Goal: Task Accomplishment & Management: Manage account settings

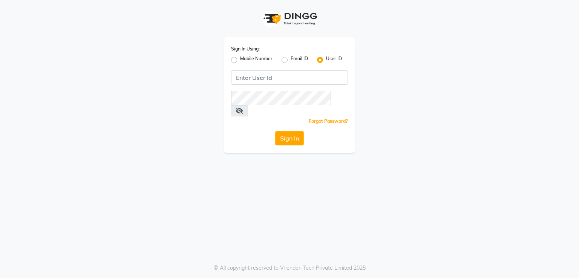
click at [240, 61] on label "Mobile Number" at bounding box center [256, 59] width 32 height 9
click at [240, 60] on input "Mobile Number" at bounding box center [242, 57] width 5 height 5
radio input "true"
radio input "false"
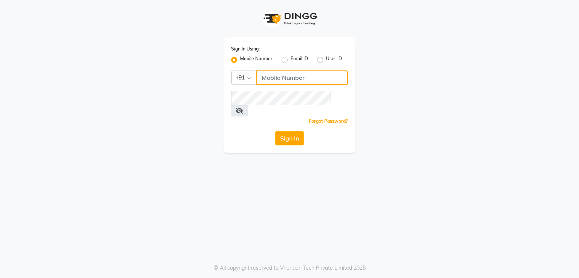
click at [279, 72] on input "Username" at bounding box center [302, 77] width 92 height 14
type input "8805000656"
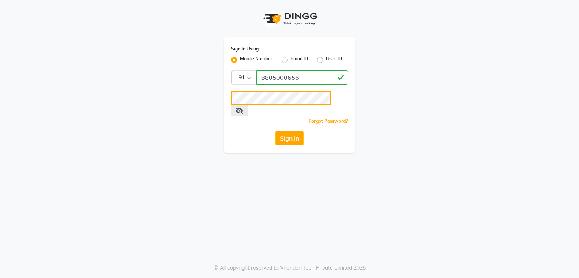
click at [275, 131] on button "Sign In" at bounding box center [289, 138] width 29 height 14
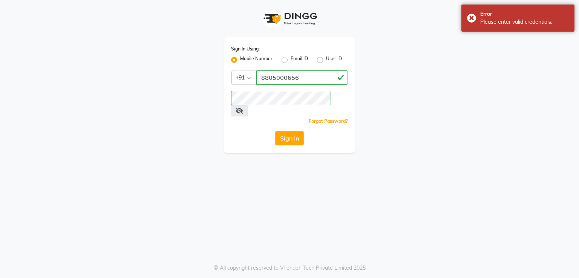
click at [243, 108] on icon at bounding box center [240, 111] width 8 height 6
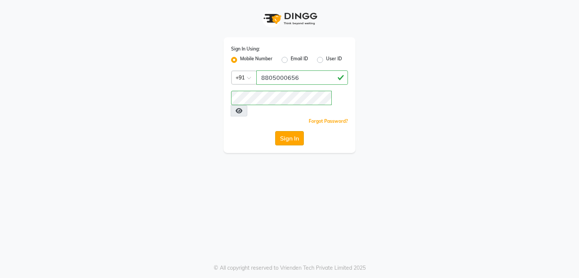
click at [291, 131] on button "Sign In" at bounding box center [289, 138] width 29 height 14
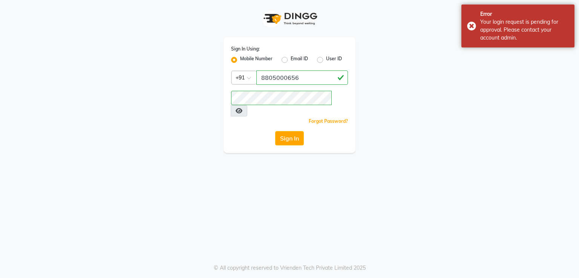
click at [242, 108] on icon at bounding box center [239, 111] width 7 height 6
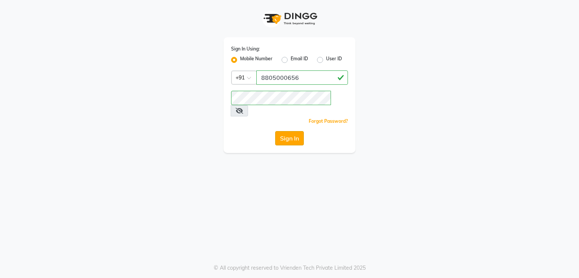
click at [289, 131] on button "Sign In" at bounding box center [289, 138] width 29 height 14
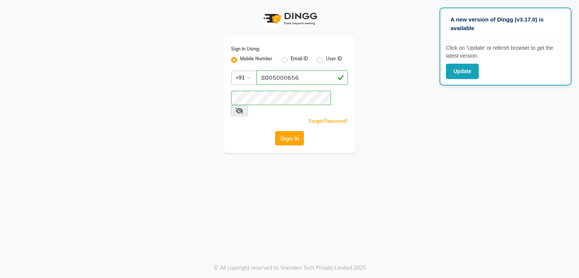
click at [289, 131] on button "Sign In" at bounding box center [289, 138] width 29 height 14
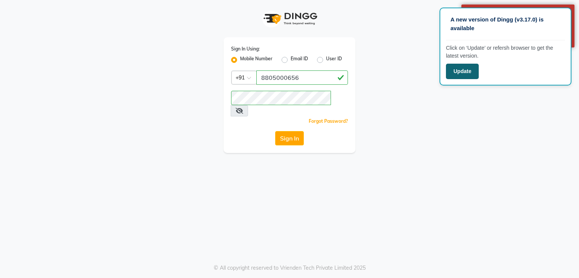
click at [462, 65] on button "Update" at bounding box center [462, 71] width 33 height 15
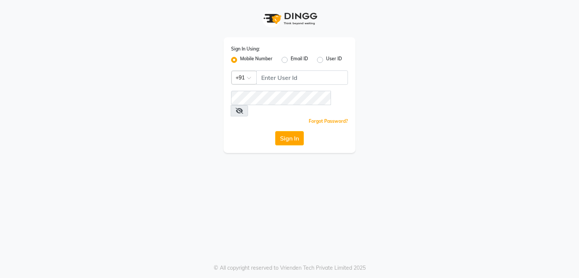
click at [277, 70] on div "Sign In Using: Mobile Number Email ID User ID Country Code × +91 Remember me Fo…" at bounding box center [289, 95] width 132 height 116
click at [281, 76] on input "Username" at bounding box center [302, 77] width 92 height 14
type input "8805000656"
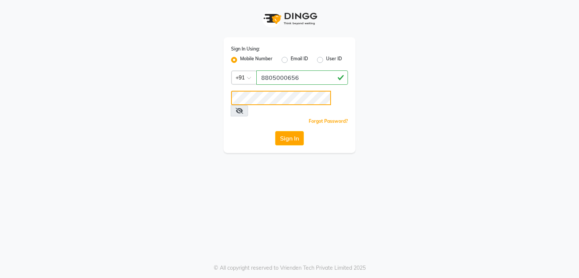
click at [275, 131] on button "Sign In" at bounding box center [289, 138] width 29 height 14
click at [285, 132] on button "Sign In" at bounding box center [289, 138] width 29 height 14
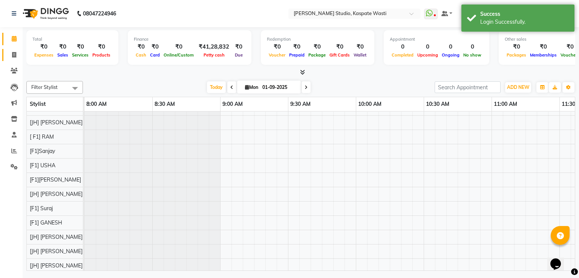
click at [19, 50] on link "Invoice" at bounding box center [11, 55] width 18 height 12
select select "130"
select select "service"
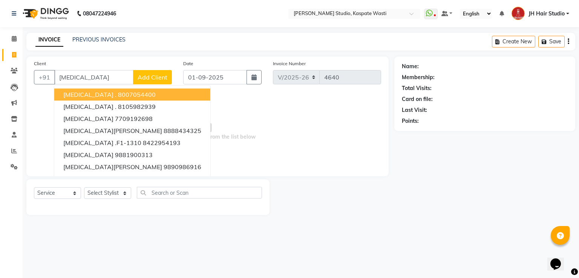
click at [107, 99] on button "[MEDICAL_DATA] . 8007054400" at bounding box center [132, 95] width 156 height 12
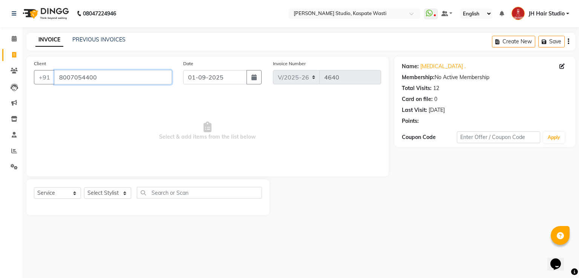
click at [80, 74] on input "8007054400" at bounding box center [113, 77] width 118 height 14
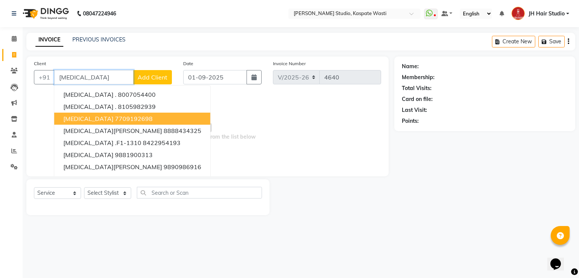
click at [115, 117] on ngb-highlight "7709192698" at bounding box center [134, 119] width 38 height 8
type input "7709192698"
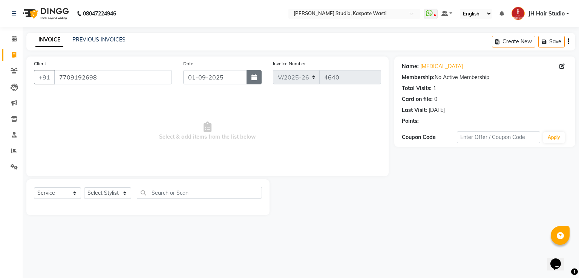
click at [255, 79] on icon "button" at bounding box center [253, 77] width 5 height 6
select select "9"
select select "2025"
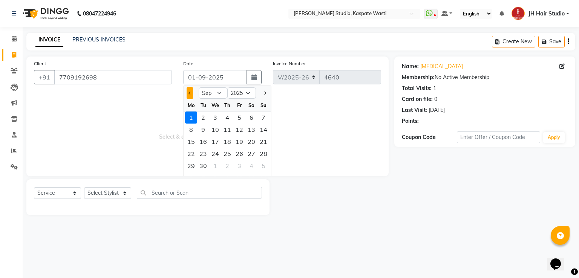
click at [191, 95] on button "Previous month" at bounding box center [190, 93] width 6 height 12
select select "8"
click at [263, 167] on div "31" at bounding box center [263, 166] width 12 height 12
type input "31-08-2025"
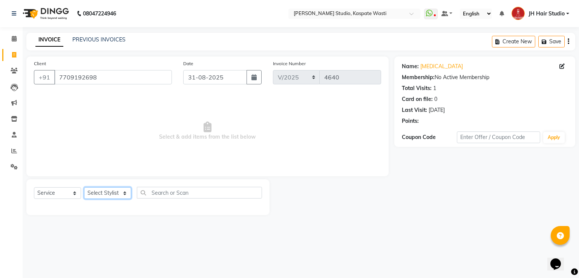
click at [104, 191] on select "Select Stylist [F1] GANESH [F1] [PERSON_NAME] [ F1] RAM [F1]Sanjay [F1][PERSON_…" at bounding box center [107, 193] width 47 height 12
select select "70614"
click at [84, 188] on select "Select Stylist [F1] GANESH [F1] [PERSON_NAME] [ F1] RAM [F1]Sanjay [F1][PERSON_…" at bounding box center [107, 193] width 47 height 12
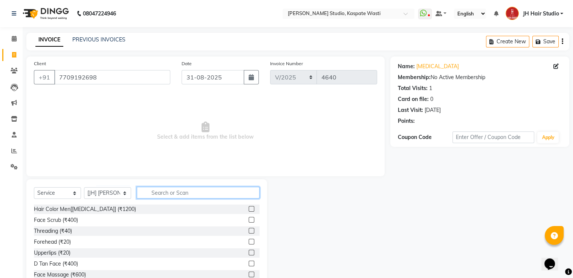
click at [173, 196] on input "text" at bounding box center [198, 193] width 123 height 12
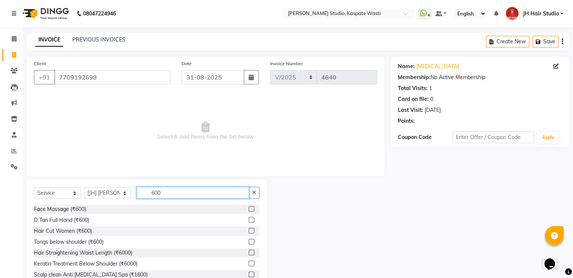
type input "600"
click at [249, 230] on label at bounding box center [252, 231] width 6 height 6
click at [249, 230] on input "checkbox" at bounding box center [251, 231] width 5 height 5
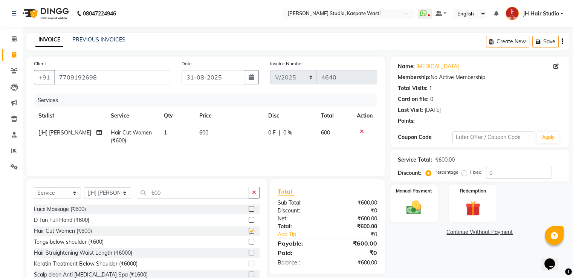
checkbox input "false"
click at [419, 211] on img at bounding box center [413, 208] width 25 height 18
click at [451, 233] on span "GPay" at bounding box center [452, 232] width 15 height 9
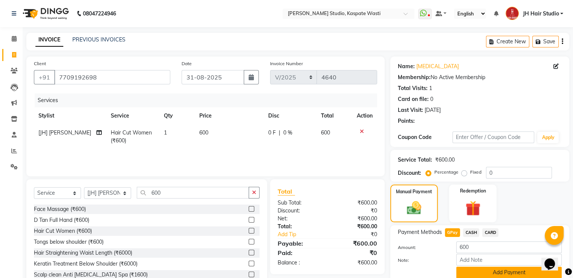
click at [503, 272] on button "Add Payment" at bounding box center [509, 273] width 106 height 12
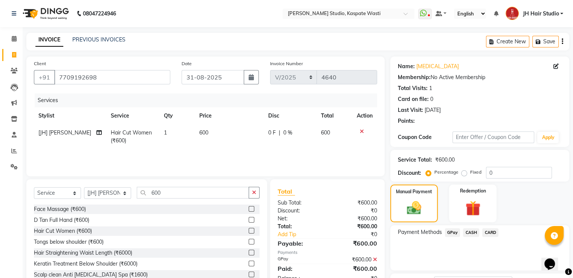
scroll to position [61, 0]
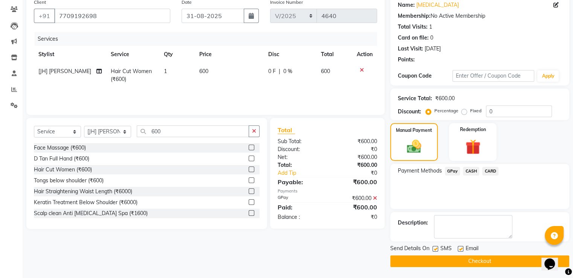
click at [460, 260] on button "Checkout" at bounding box center [479, 261] width 179 height 12
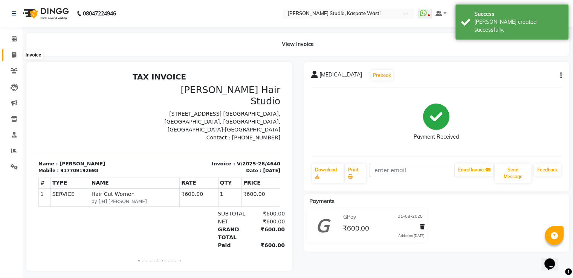
click at [11, 52] on span at bounding box center [14, 55] width 13 height 9
select select "service"
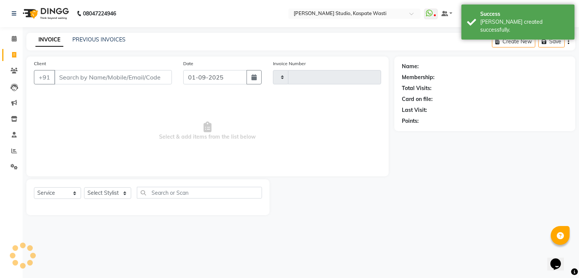
type input "4641"
select select "130"
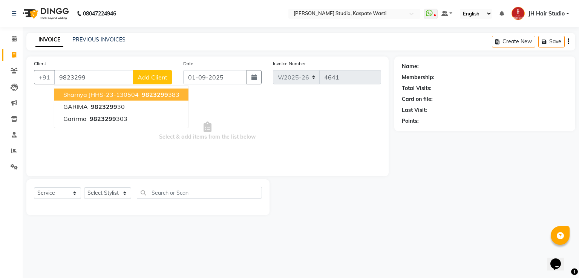
click at [96, 94] on span "Sharnya JHHS-23-130504" at bounding box center [100, 95] width 75 height 8
type input "9823299383"
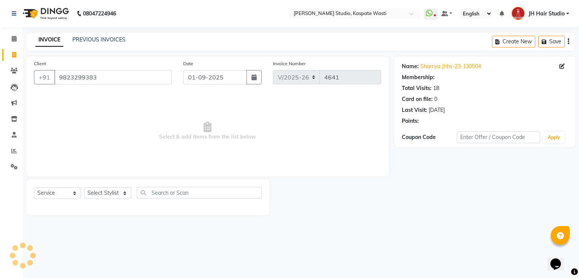
select select "1: Object"
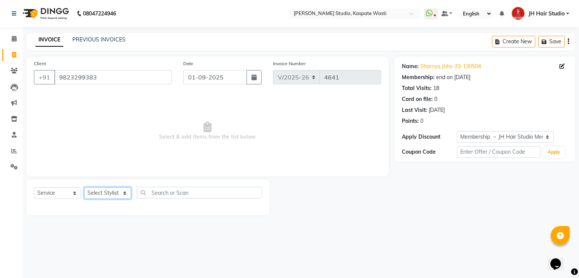
click at [100, 192] on select "Select Stylist [F1] GANESH [F1] [PERSON_NAME] [ F1] RAM [F1]Sanjay [F1][PERSON_…" at bounding box center [107, 193] width 47 height 12
select select "3887"
click at [84, 188] on select "Select Stylist [F1] GANESH [F1] [PERSON_NAME] [ F1] RAM [F1]Sanjay [F1][PERSON_…" at bounding box center [107, 193] width 47 height 12
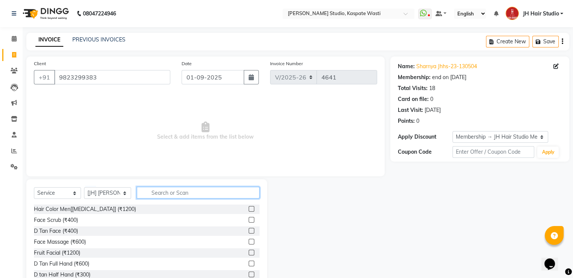
click at [186, 194] on input "text" at bounding box center [198, 193] width 123 height 12
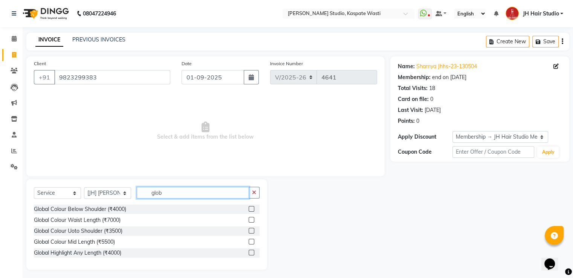
type input "glob"
click at [251, 210] on label at bounding box center [252, 209] width 6 height 6
click at [251, 210] on input "checkbox" at bounding box center [251, 209] width 5 height 5
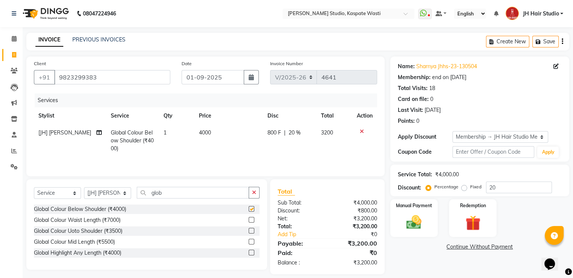
checkbox input "false"
click at [493, 188] on input "20" at bounding box center [519, 188] width 66 height 12
type input "0"
click at [251, 81] on button "button" at bounding box center [251, 77] width 15 height 14
select select "9"
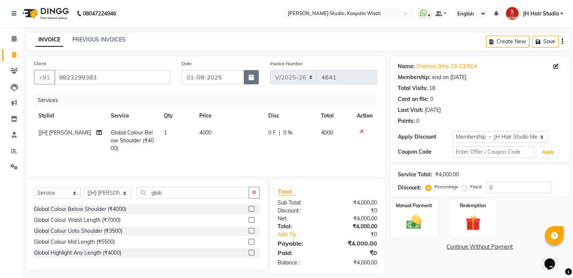
select select "2025"
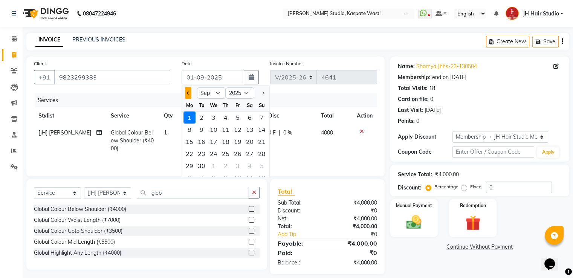
click at [187, 94] on span "Previous month" at bounding box center [188, 93] width 3 height 3
select select "8"
click at [259, 166] on div "31" at bounding box center [262, 166] width 12 height 12
type input "31-08-2025"
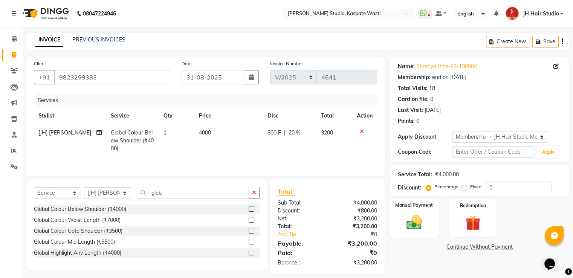
click at [410, 219] on img at bounding box center [413, 223] width 25 height 18
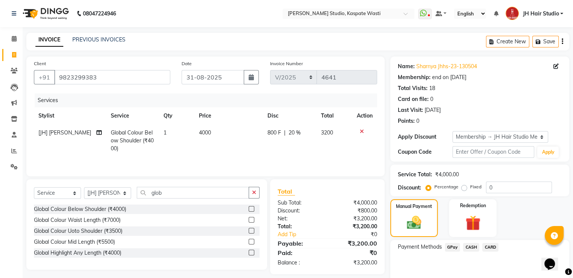
click at [289, 136] on span "20 %" at bounding box center [295, 133] width 12 height 8
select select "3887"
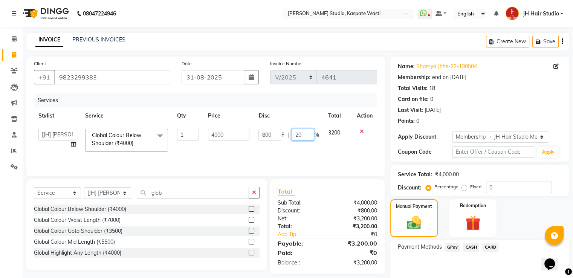
click at [298, 136] on input "20" at bounding box center [303, 135] width 23 height 12
type input "0"
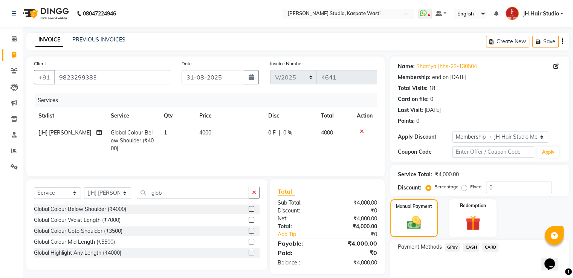
click at [298, 150] on td "0 F | 0 %" at bounding box center [290, 140] width 53 height 33
select select "3887"
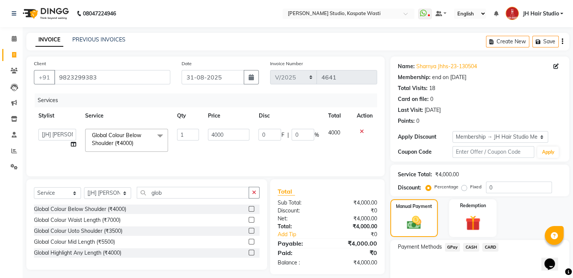
click at [454, 251] on span "GPay" at bounding box center [452, 247] width 15 height 9
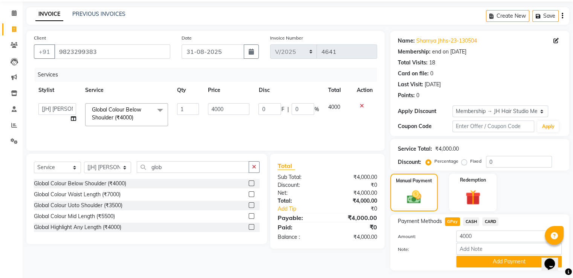
scroll to position [45, 0]
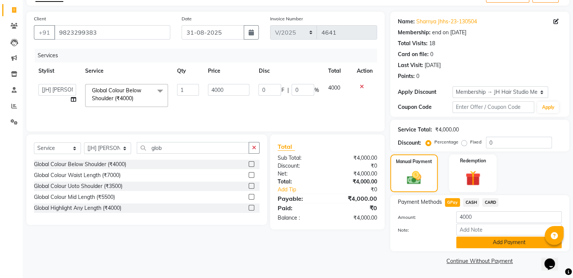
click at [502, 241] on button "Add Payment" at bounding box center [509, 243] width 106 height 12
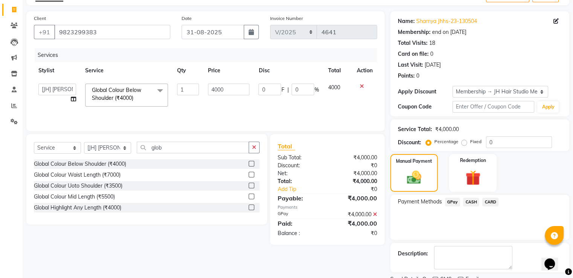
scroll to position [76, 0]
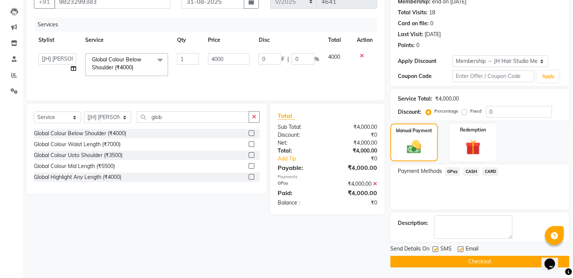
click at [469, 264] on button "Checkout" at bounding box center [479, 262] width 179 height 12
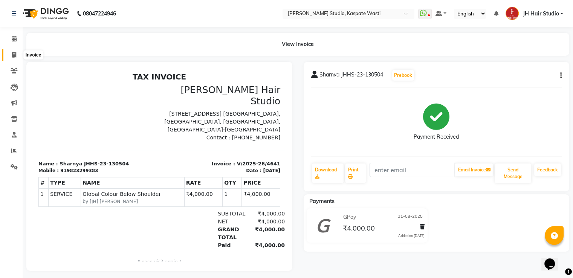
click at [16, 57] on icon at bounding box center [14, 55] width 4 height 6
select select "130"
select select "service"
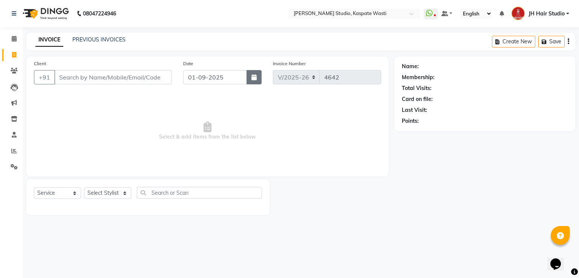
click at [256, 78] on icon "button" at bounding box center [253, 77] width 5 height 6
select select "9"
select select "2025"
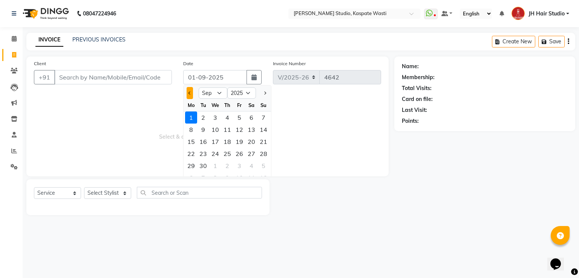
click at [190, 94] on span "Previous month" at bounding box center [189, 93] width 3 height 3
select select "8"
click at [261, 165] on div "31" at bounding box center [263, 166] width 12 height 12
type input "31-08-2025"
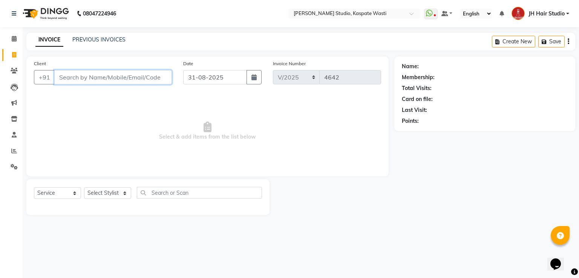
click at [120, 74] on input "Client" at bounding box center [113, 77] width 118 height 14
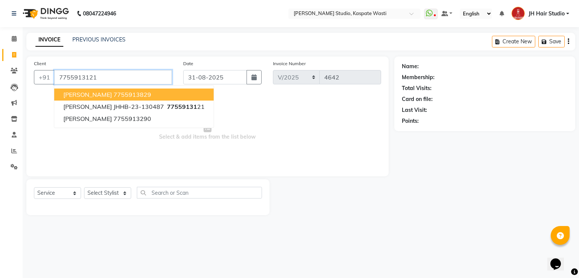
type input "7755913121"
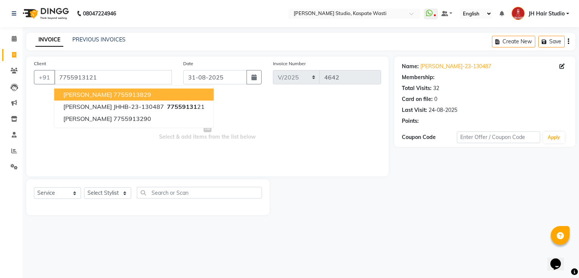
select select "1: Object"
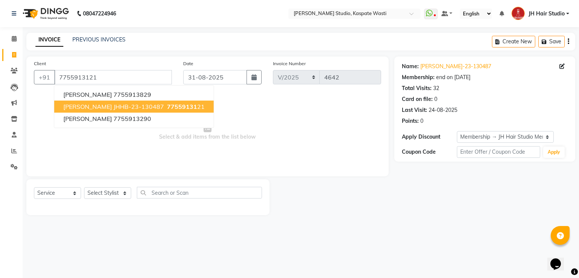
click at [167, 106] on span "77559131" at bounding box center [182, 107] width 30 height 8
select select "1: Object"
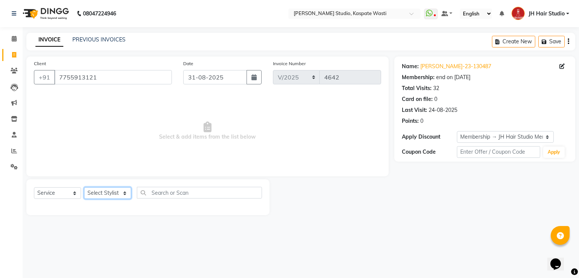
click at [107, 191] on select "Select Stylist [F1] GANESH [F1] [PERSON_NAME] [ F1] RAM [F1]Sanjay [F1][PERSON_…" at bounding box center [107, 193] width 47 height 12
select select "68687"
click at [84, 188] on select "Select Stylist [F1] GANESH [F1] [PERSON_NAME] [ F1] RAM [F1]Sanjay [F1][PERSON_…" at bounding box center [107, 193] width 47 height 12
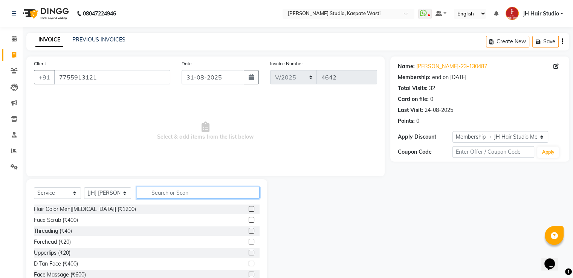
click at [167, 197] on input "text" at bounding box center [198, 193] width 123 height 12
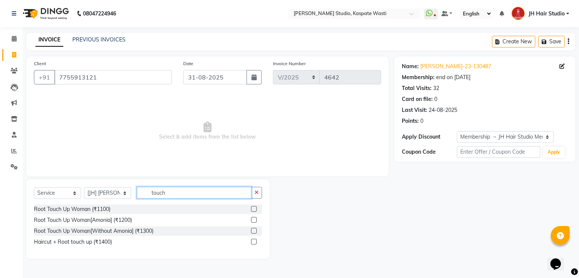
type input "touch"
click at [256, 231] on label at bounding box center [254, 231] width 6 height 6
click at [256, 231] on input "checkbox" at bounding box center [253, 231] width 5 height 5
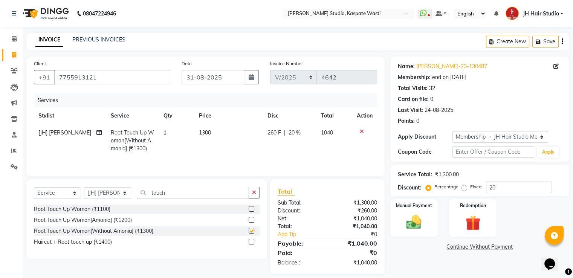
checkbox input "false"
click at [290, 136] on span "20 %" at bounding box center [295, 133] width 12 height 8
select select "68687"
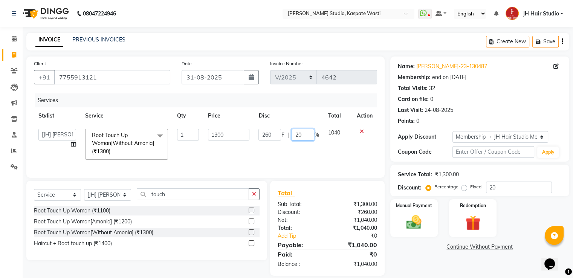
click at [297, 137] on input "20" at bounding box center [303, 135] width 23 height 12
type input "0"
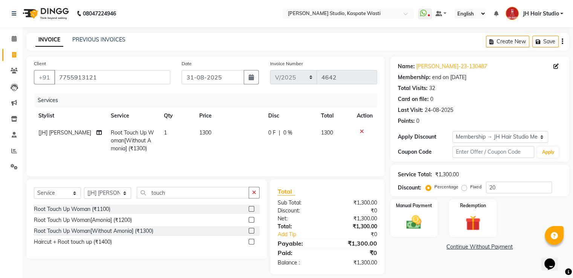
click at [205, 134] on span "1300" at bounding box center [205, 132] width 12 height 7
select select "68687"
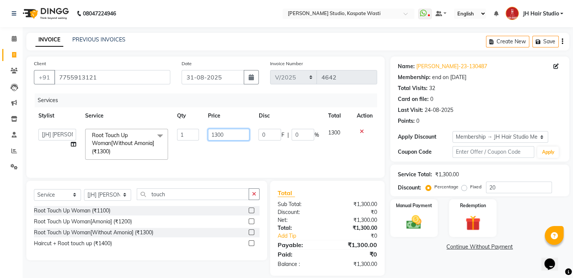
click at [217, 137] on input "1300" at bounding box center [228, 135] width 41 height 12
type input "1100"
click at [217, 156] on td "1100" at bounding box center [228, 144] width 50 height 40
select select "68687"
click at [160, 198] on input "touch" at bounding box center [193, 194] width 112 height 12
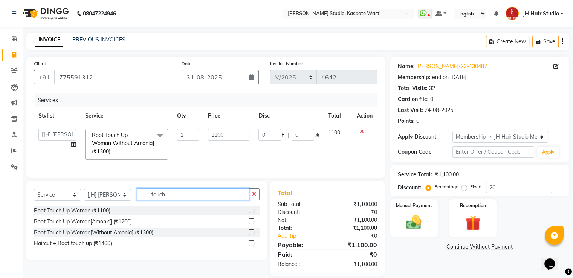
click at [160, 198] on input "touch" at bounding box center [193, 194] width 112 height 12
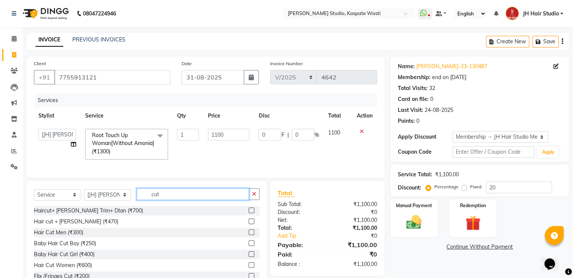
type input "cut"
click at [249, 268] on label at bounding box center [252, 265] width 6 height 6
click at [249, 268] on input "checkbox" at bounding box center [251, 265] width 5 height 5
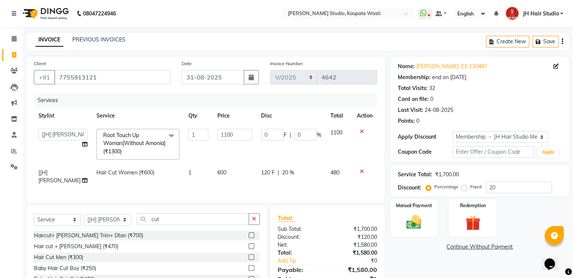
checkbox input "false"
click at [261, 173] on span "120 F" at bounding box center [268, 173] width 14 height 8
select select "68687"
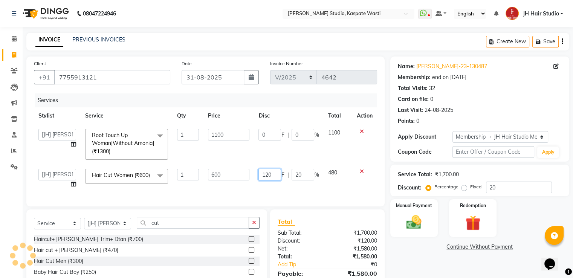
click at [269, 176] on input "120" at bounding box center [269, 175] width 23 height 12
type input "100"
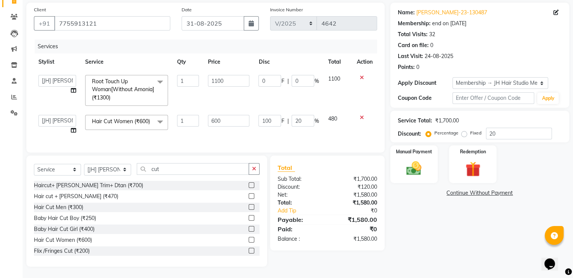
click at [317, 128] on td "100 F | 20 %" at bounding box center [288, 124] width 69 height 29
select select "68687"
click at [416, 166] on img at bounding box center [413, 169] width 25 height 18
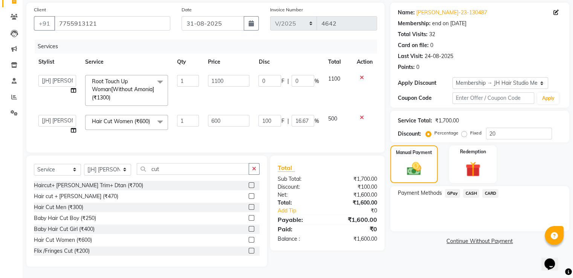
click at [451, 189] on span "GPay" at bounding box center [452, 193] width 15 height 9
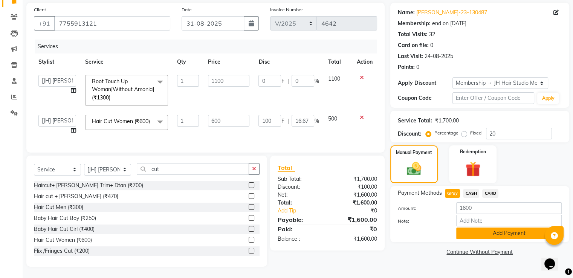
click at [495, 228] on button "Add Payment" at bounding box center [509, 234] width 106 height 12
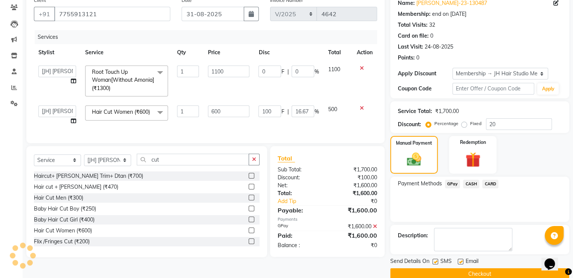
click at [492, 271] on button "Checkout" at bounding box center [479, 274] width 179 height 12
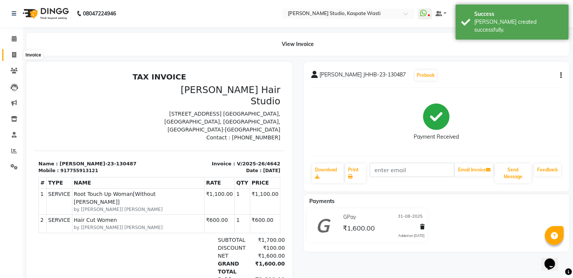
click at [15, 53] on icon at bounding box center [14, 55] width 4 height 6
select select "130"
select select "service"
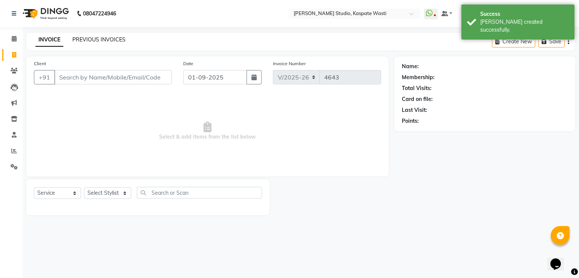
click at [105, 38] on link "PREVIOUS INVOICES" at bounding box center [98, 39] width 53 height 7
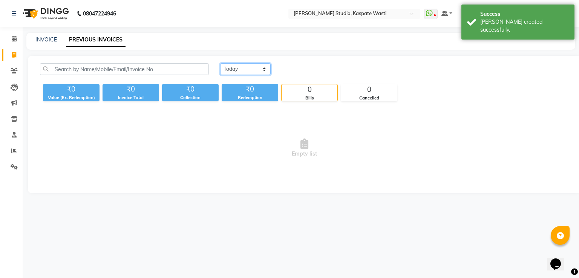
click at [248, 73] on select "[DATE] [DATE] Custom Range" at bounding box center [245, 69] width 50 height 12
click at [220, 63] on select "[DATE] [DATE] Custom Range" at bounding box center [245, 69] width 50 height 12
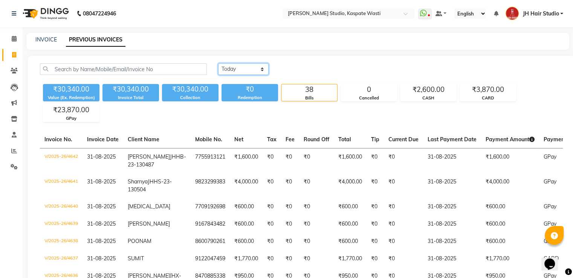
click at [242, 71] on select "[DATE] [DATE] Custom Range" at bounding box center [243, 69] width 50 height 12
select select "range"
click at [218, 63] on select "[DATE] [DATE] Custom Range" at bounding box center [243, 69] width 50 height 12
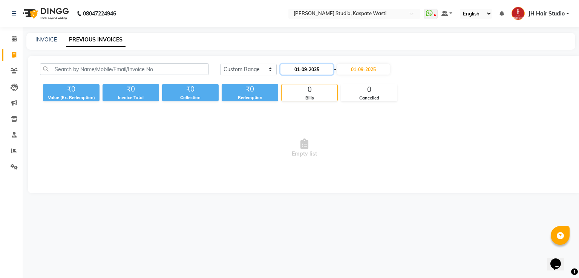
click at [307, 69] on input "01-09-2025" at bounding box center [306, 69] width 53 height 11
select select "9"
select select "2025"
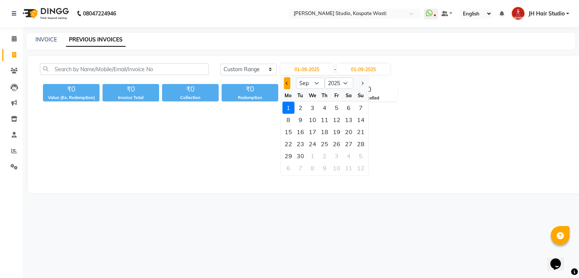
click at [286, 85] on button "Previous month" at bounding box center [287, 83] width 6 height 12
select select "8"
click at [335, 109] on div "1" at bounding box center [336, 108] width 12 height 12
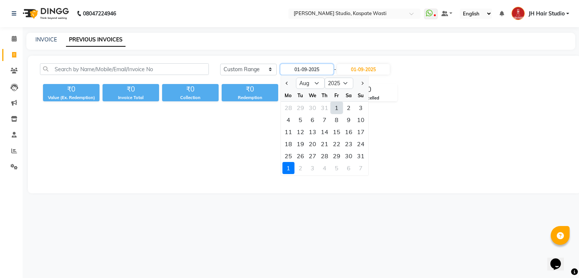
type input "[DATE]"
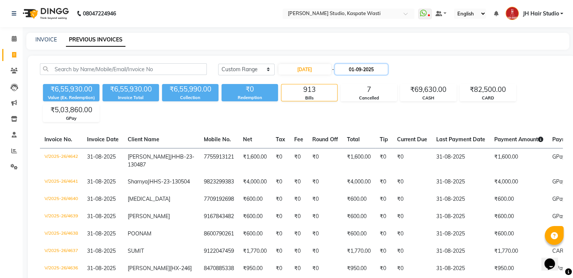
click at [362, 73] on input "01-09-2025" at bounding box center [361, 69] width 53 height 11
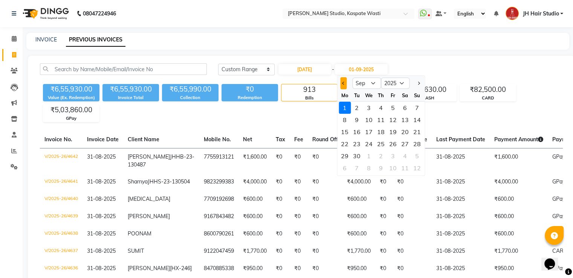
click at [343, 85] on button "Previous month" at bounding box center [343, 83] width 6 height 12
select select "8"
click at [414, 157] on div "31" at bounding box center [417, 156] width 12 height 12
type input "31-08-2025"
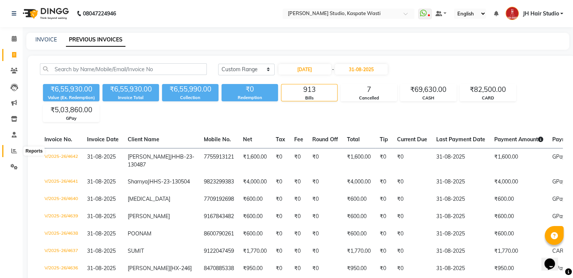
click at [12, 151] on icon at bounding box center [14, 151] width 6 height 6
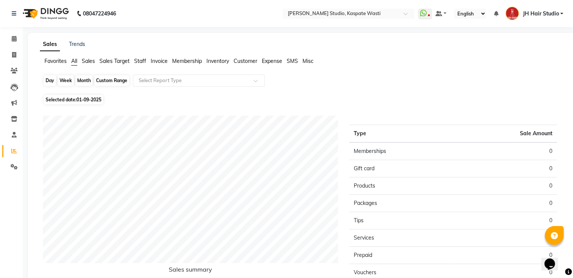
click at [48, 81] on div "Day" at bounding box center [50, 80] width 12 height 11
select select "9"
select select "2025"
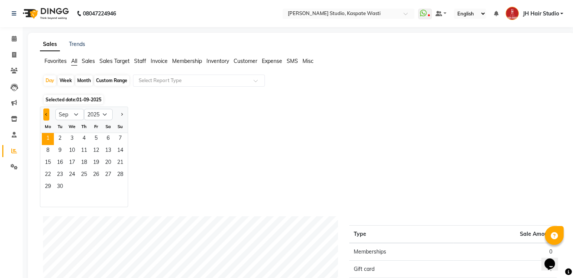
click at [47, 113] on button "Previous month" at bounding box center [46, 115] width 6 height 12
select select "8"
click at [121, 185] on span "31" at bounding box center [120, 187] width 12 height 12
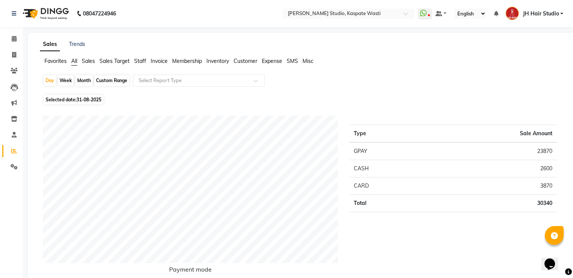
click at [87, 80] on div "Month" at bounding box center [83, 80] width 17 height 11
select select "8"
select select "2025"
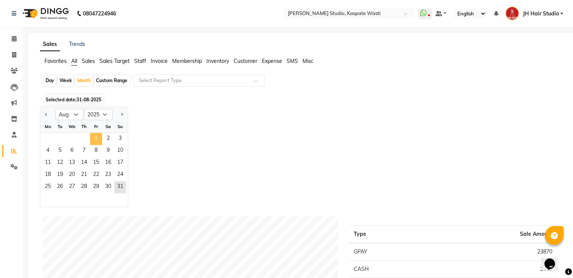
click at [93, 137] on span "1" at bounding box center [96, 139] width 12 height 12
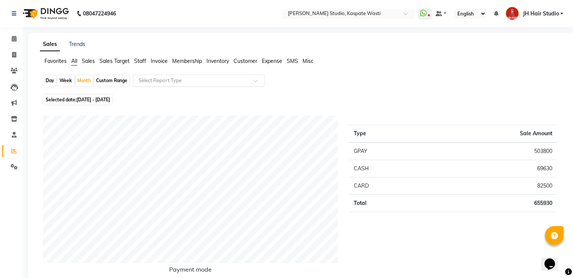
click at [180, 80] on input "text" at bounding box center [191, 81] width 109 height 8
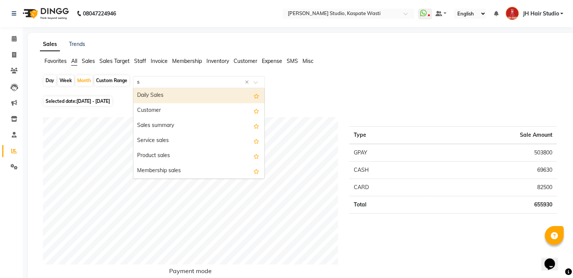
type input "st"
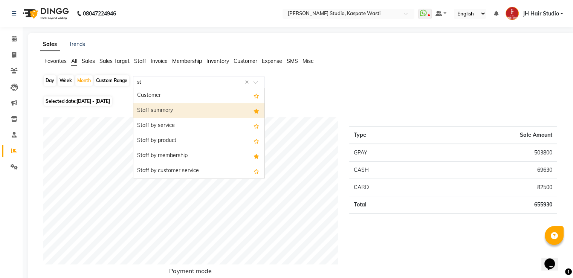
click at [175, 109] on div "Staff summary" at bounding box center [198, 110] width 131 height 15
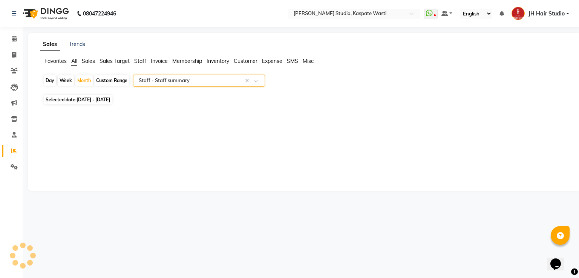
select select "pdf"
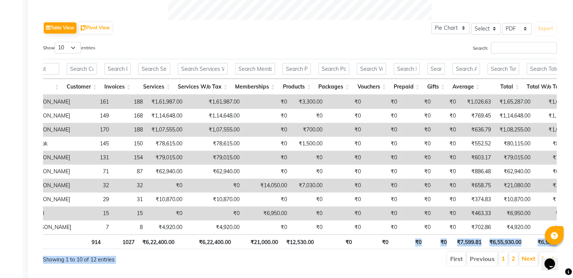
drag, startPoint x: 415, startPoint y: 277, endPoint x: 411, endPoint y: 272, distance: 6.2
click at [411, 266] on div "Show 10 25 50 100 entries Search: Location Stylist Customer Invoices Services S…" at bounding box center [300, 154] width 514 height 225
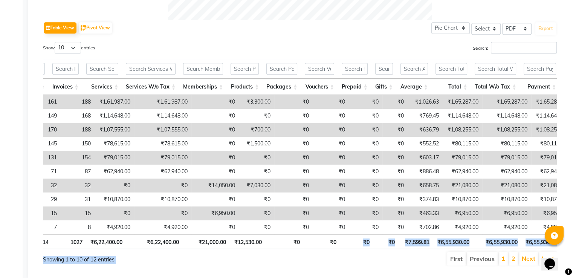
scroll to position [0, 182]
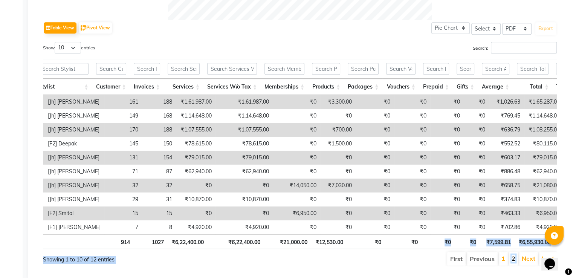
click at [514, 261] on link "2" at bounding box center [514, 259] width 4 height 8
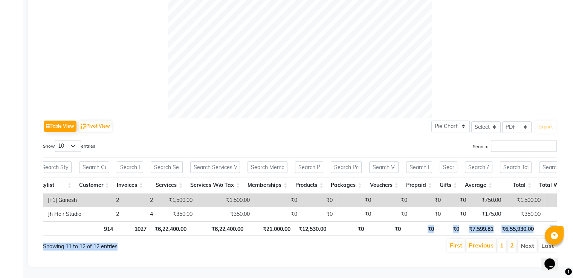
click at [514, 261] on div "Sales Trends Favorites All Sales Sales Target Staff Invoice Membership Inventor…" at bounding box center [301, 16] width 547 height 501
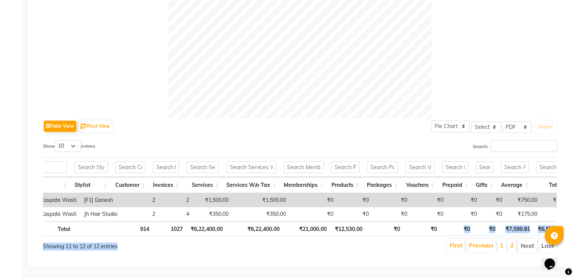
scroll to position [0, 121]
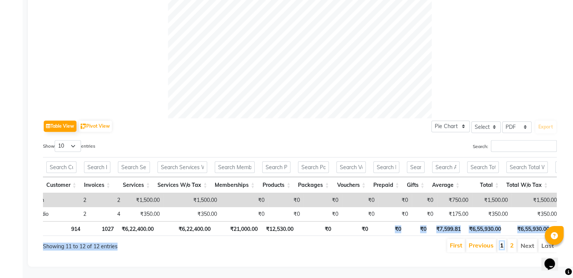
click at [502, 242] on link "1" at bounding box center [502, 246] width 4 height 8
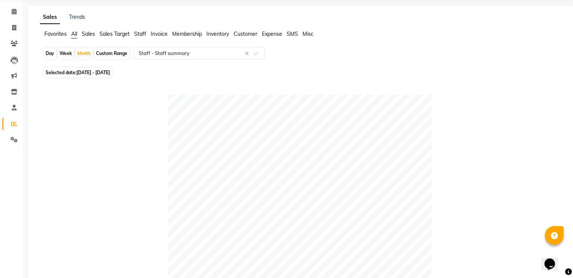
scroll to position [11, 0]
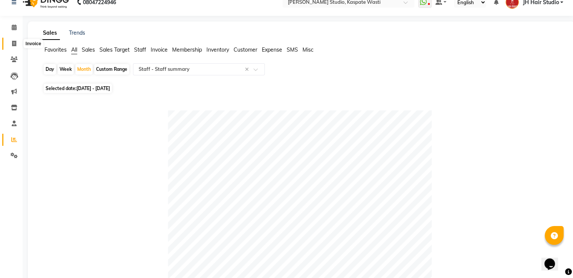
click at [15, 44] on icon at bounding box center [14, 44] width 4 height 6
select select "130"
select select "service"
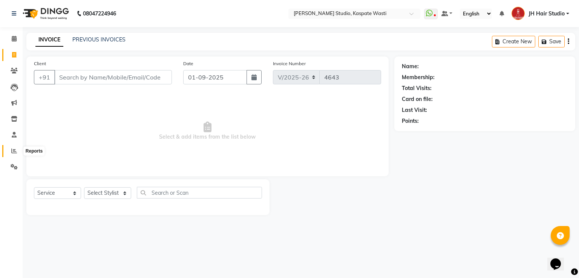
click at [14, 148] on icon at bounding box center [14, 151] width 6 height 6
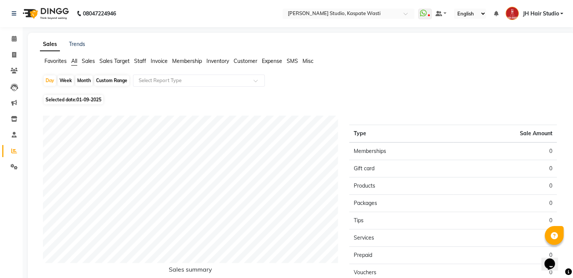
click at [83, 79] on div "Month" at bounding box center [83, 80] width 17 height 11
select select "9"
select select "2025"
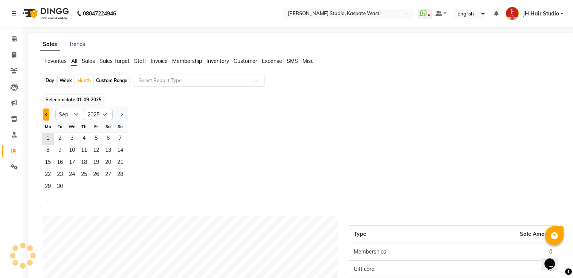
click at [45, 116] on button "Previous month" at bounding box center [46, 115] width 6 height 12
select select "8"
click at [95, 138] on span "1" at bounding box center [96, 139] width 12 height 12
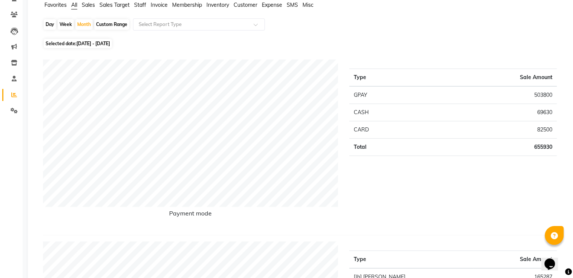
scroll to position [53, 0]
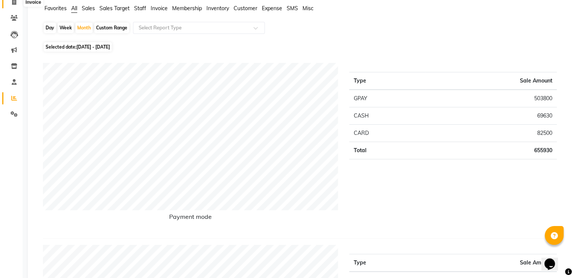
drag, startPoint x: 12, startPoint y: 2, endPoint x: 17, endPoint y: 3, distance: 4.6
click at [12, 2] on icon at bounding box center [14, 2] width 4 height 6
select select "service"
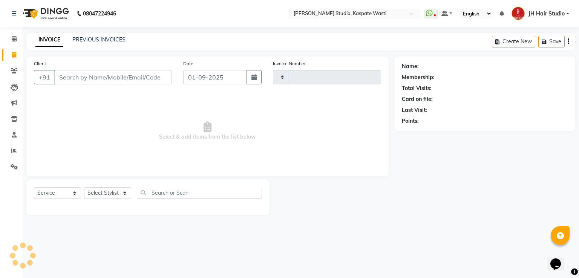
type input "4643"
select select "130"
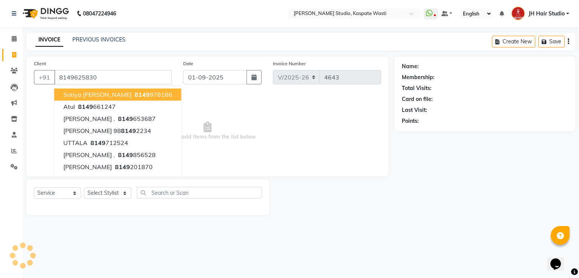
type input "8149625830"
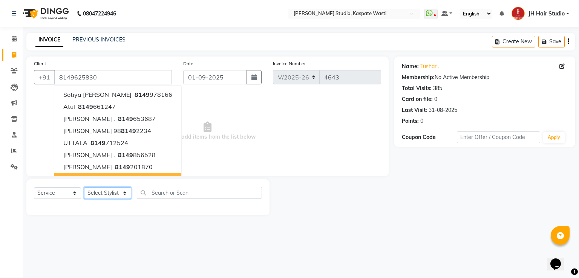
click at [104, 197] on select "Select Stylist [F1] GANESH [F1] [PERSON_NAME] [ F1] RAM [F1]Sanjay [F1][PERSON_…" at bounding box center [107, 193] width 47 height 12
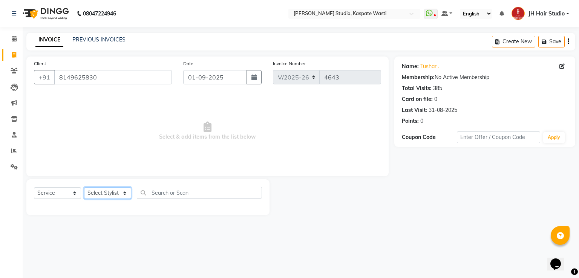
select select "47594"
click at [84, 188] on select "Select Stylist [F1] GANESH [F1] [PERSON_NAME] [ F1] RAM [F1]Sanjay [F1][PERSON_…" at bounding box center [107, 193] width 47 height 12
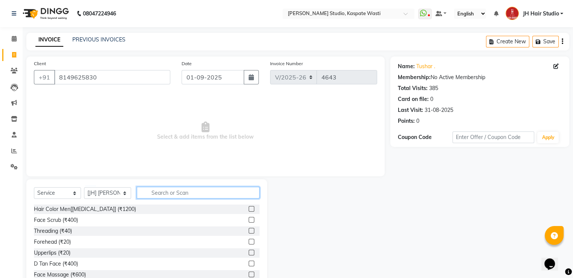
click at [171, 196] on input "text" at bounding box center [198, 193] width 123 height 12
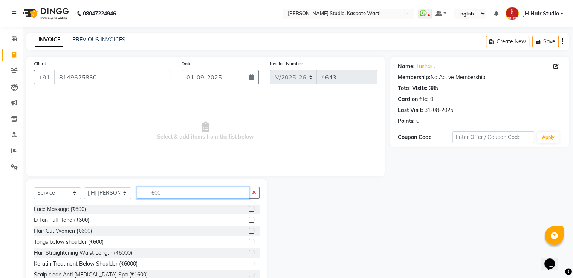
type input "600"
click at [249, 231] on label at bounding box center [252, 231] width 6 height 6
click at [249, 231] on input "checkbox" at bounding box center [251, 231] width 5 height 5
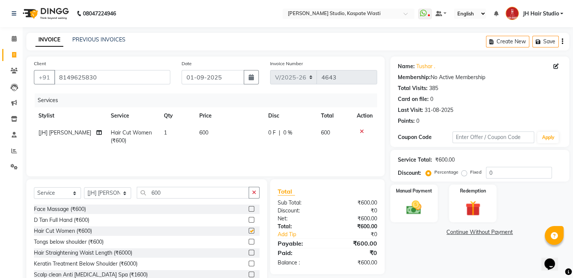
checkbox input "false"
click at [159, 197] on input "600" at bounding box center [193, 193] width 112 height 12
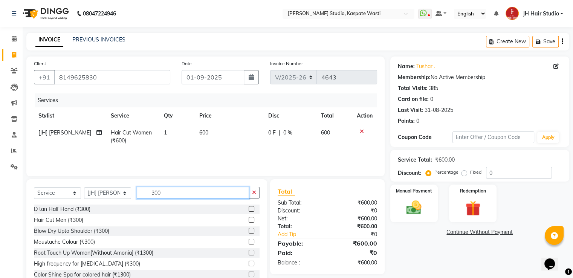
type input "300"
click at [249, 220] on label at bounding box center [252, 220] width 6 height 6
click at [249, 220] on input "checkbox" at bounding box center [251, 220] width 5 height 5
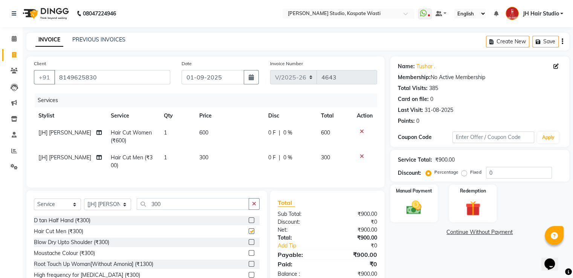
checkbox input "false"
click at [203, 158] on span "300" at bounding box center [203, 157] width 9 height 7
select select "47594"
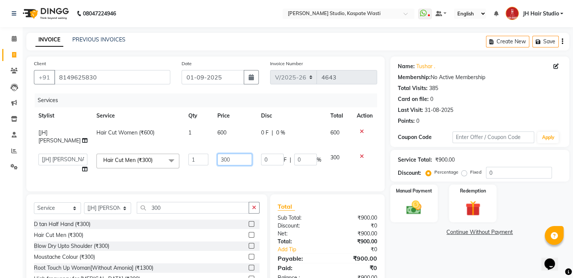
click at [217, 154] on input "300" at bounding box center [234, 160] width 35 height 12
type input "250"
click at [101, 207] on select "Select Stylist [F1] GANESH [F1] [PERSON_NAME] [ F1] RAM [F1]Sanjay [F1][PERSON_…" at bounding box center [107, 208] width 47 height 12
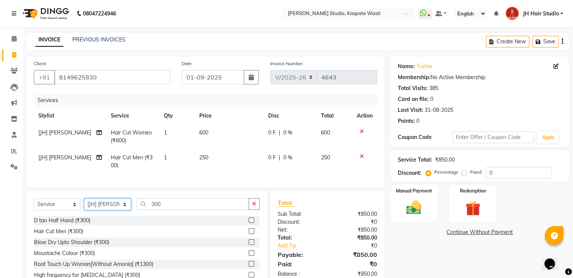
select select "3887"
click at [84, 205] on select "Select Stylist [F1] GANESH [F1] [PERSON_NAME] [ F1] RAM [F1]Sanjay [F1][PERSON_…" at bounding box center [107, 205] width 47 height 12
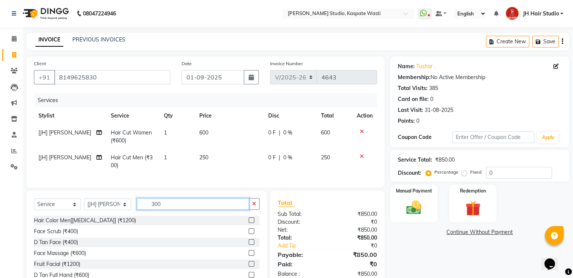
click at [158, 208] on input "300" at bounding box center [193, 204] width 112 height 12
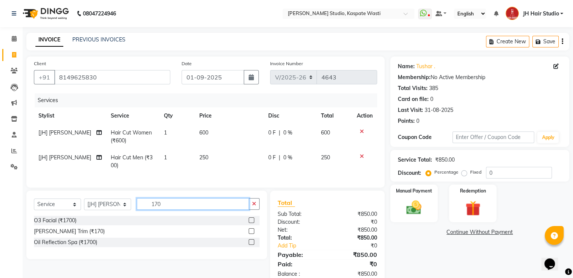
type input "170"
click at [252, 234] on label at bounding box center [252, 231] width 6 height 6
click at [252, 234] on input "checkbox" at bounding box center [251, 231] width 5 height 5
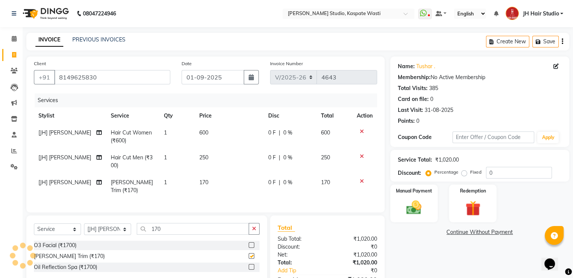
checkbox input "false"
click at [203, 187] on td "170" at bounding box center [229, 186] width 69 height 25
select select "3887"
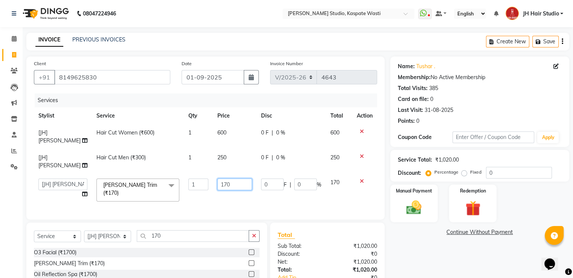
click at [218, 179] on input "170" at bounding box center [234, 185] width 35 height 12
type input "150"
click at [214, 183] on td "150" at bounding box center [235, 190] width 44 height 32
select select "3887"
click at [417, 207] on img at bounding box center [413, 208] width 25 height 18
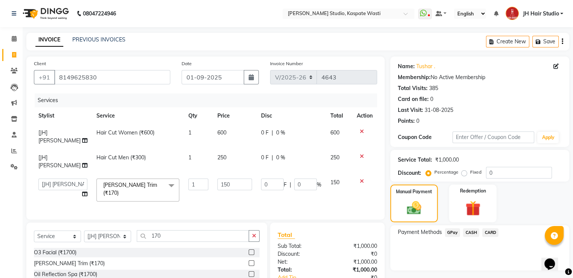
click at [469, 234] on span "CASH" at bounding box center [471, 232] width 16 height 9
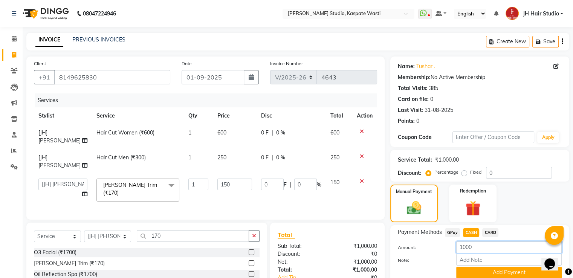
click at [464, 246] on input "1000" at bounding box center [509, 248] width 106 height 12
type input "600"
click at [485, 273] on button "Add Payment" at bounding box center [509, 273] width 106 height 12
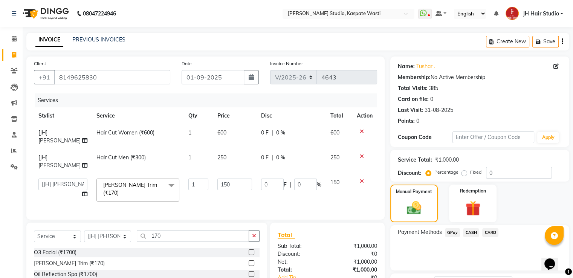
click at [452, 229] on span "GPay" at bounding box center [452, 232] width 15 height 9
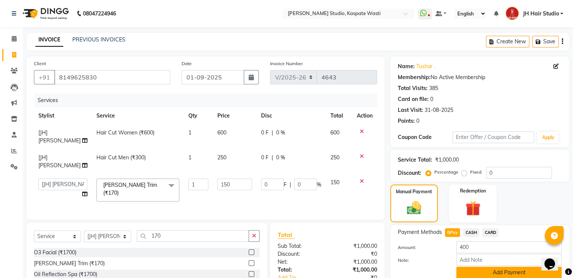
click at [496, 272] on button "Add Payment" at bounding box center [509, 273] width 106 height 12
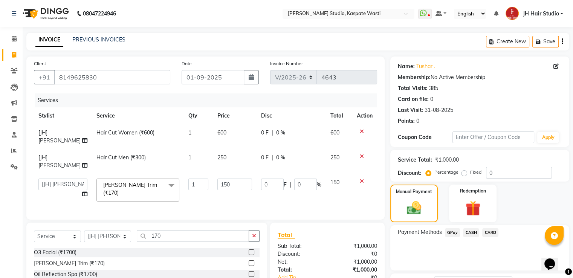
click at [496, 272] on div "Name: [PERSON_NAME] . Membership: No Active Membership Total Visits: 385 Card o…" at bounding box center [482, 205] width 185 height 296
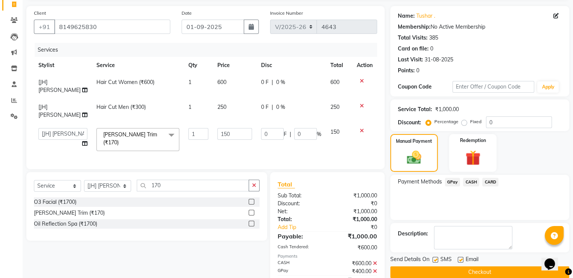
scroll to position [72, 0]
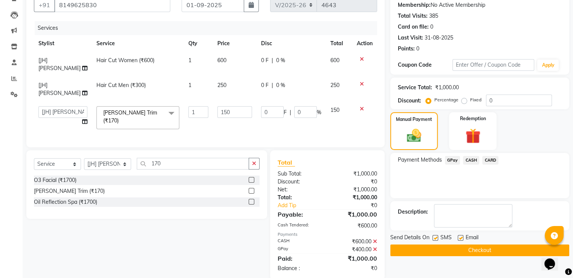
click at [486, 252] on button "Checkout" at bounding box center [479, 251] width 179 height 12
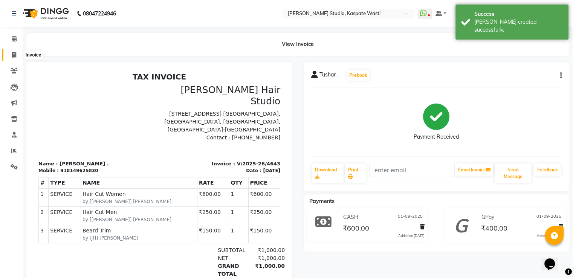
click at [9, 56] on span at bounding box center [14, 55] width 13 height 9
select select "service"
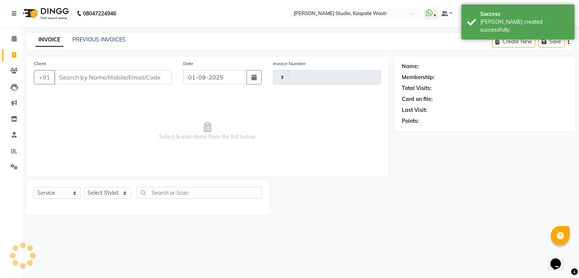
type input "4644"
select select "130"
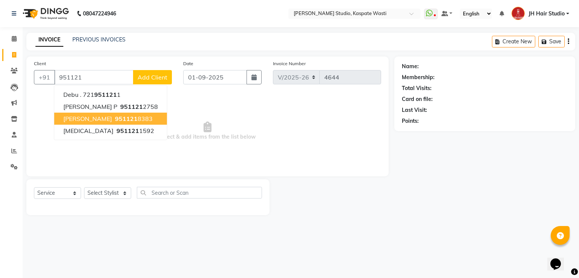
click at [115, 115] on span "951121" at bounding box center [126, 119] width 23 height 8
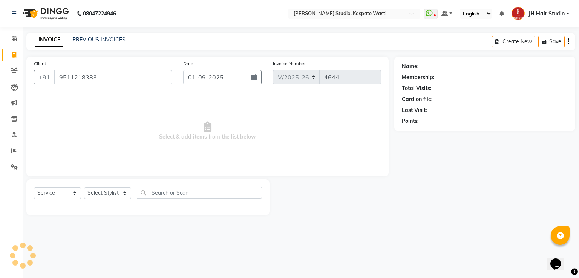
type input "9511218383"
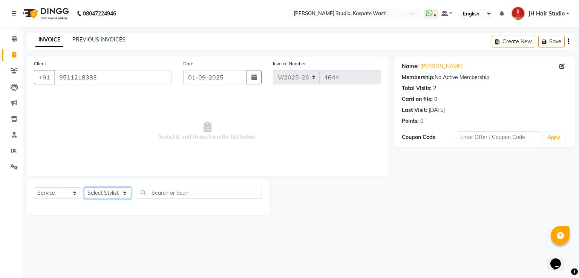
click at [105, 192] on select "Select Stylist [F1] GANESH [F1] [PERSON_NAME] [ F1] RAM [F1]Sanjay [F1][PERSON_…" at bounding box center [107, 193] width 47 height 12
select select "3887"
click at [84, 188] on select "Select Stylist [F1] GANESH [F1] [PERSON_NAME] [ F1] RAM [F1]Sanjay [F1][PERSON_…" at bounding box center [107, 193] width 47 height 12
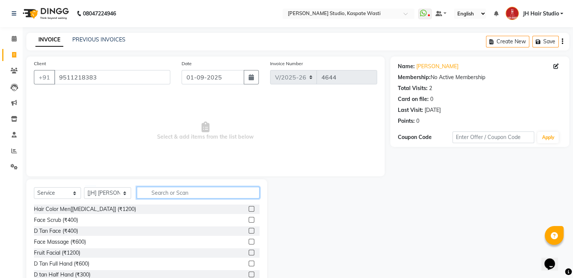
click at [182, 198] on input "text" at bounding box center [198, 193] width 123 height 12
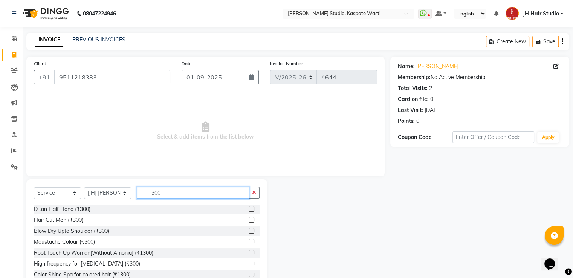
type input "300"
click at [249, 231] on label at bounding box center [252, 231] width 6 height 6
click at [249, 231] on input "checkbox" at bounding box center [251, 231] width 5 height 5
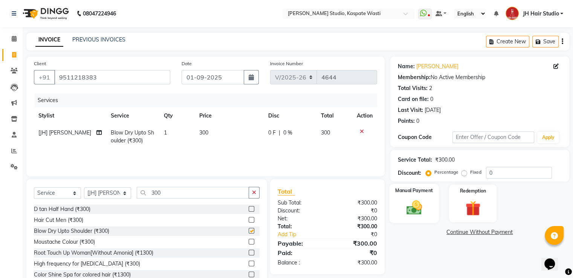
checkbox input "false"
click at [411, 211] on img at bounding box center [413, 208] width 25 height 18
drag, startPoint x: 446, startPoint y: 237, endPoint x: 453, endPoint y: 234, distance: 7.6
click at [453, 234] on div "GPay" at bounding box center [451, 233] width 18 height 10
click at [453, 234] on span "GPay" at bounding box center [452, 232] width 15 height 9
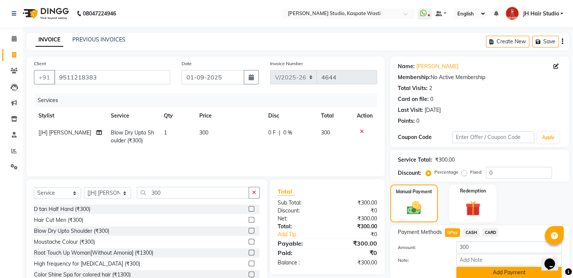
click at [485, 272] on button "Add Payment" at bounding box center [509, 273] width 106 height 12
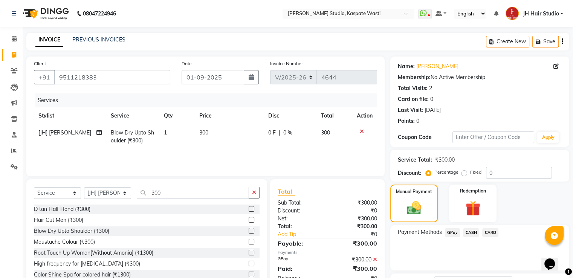
scroll to position [61, 0]
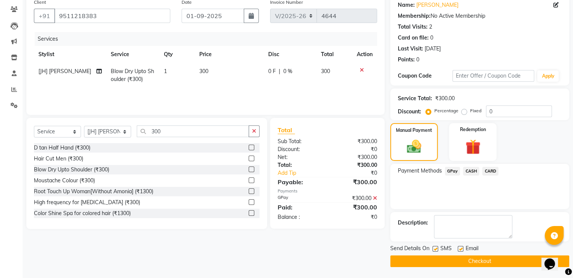
click at [481, 255] on button "Checkout" at bounding box center [479, 261] width 179 height 12
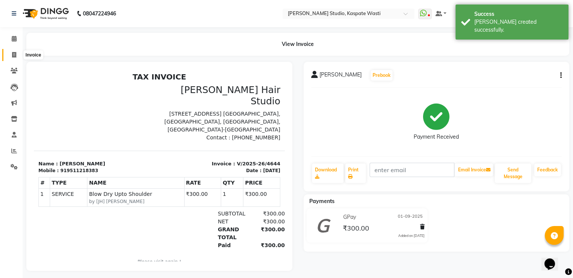
click at [12, 57] on icon at bounding box center [14, 55] width 4 height 6
select select "service"
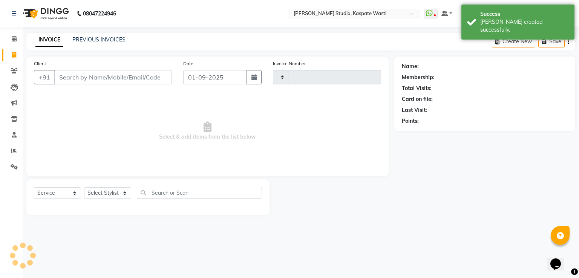
type input "4645"
select select "130"
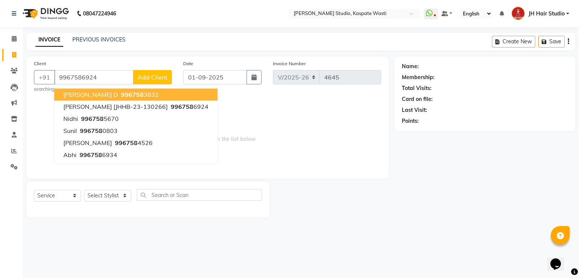
type input "9967586924"
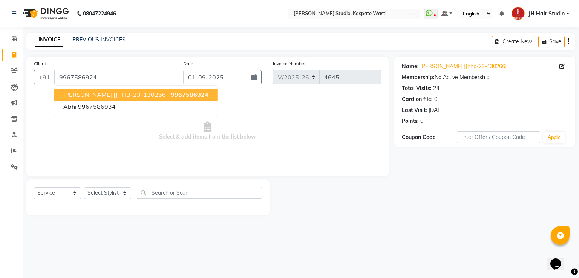
click at [107, 98] on span "[PERSON_NAME] [JHHB-23-130266]" at bounding box center [115, 95] width 104 height 8
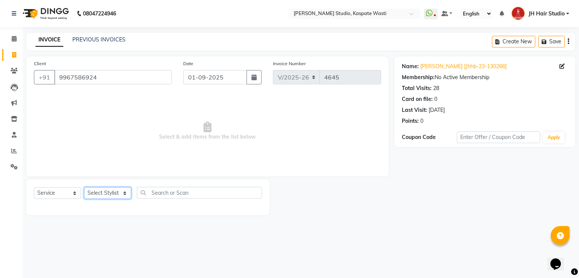
click at [111, 193] on select "Select Stylist [F1] GANESH [F1] [PERSON_NAME] [ F1] RAM [F1]Sanjay [F1][PERSON_…" at bounding box center [107, 193] width 47 height 12
select select "87274"
click at [84, 188] on select "Select Stylist [F1] GANESH [F1] [PERSON_NAME] [ F1] RAM [F1]Sanjay [F1][PERSON_…" at bounding box center [107, 193] width 47 height 12
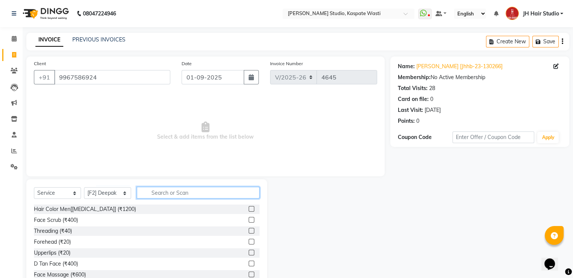
click at [178, 194] on input "text" at bounding box center [198, 193] width 123 height 12
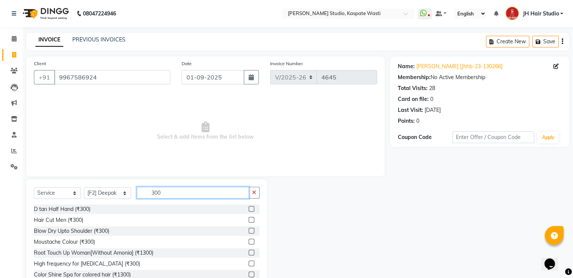
type input "300"
click at [249, 221] on label at bounding box center [252, 220] width 6 height 6
click at [249, 221] on input "checkbox" at bounding box center [251, 220] width 5 height 5
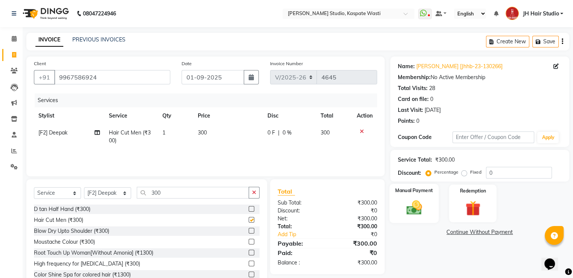
checkbox input "false"
click at [414, 217] on div "Manual Payment" at bounding box center [413, 203] width 49 height 39
click at [456, 232] on span "GPay" at bounding box center [452, 232] width 15 height 9
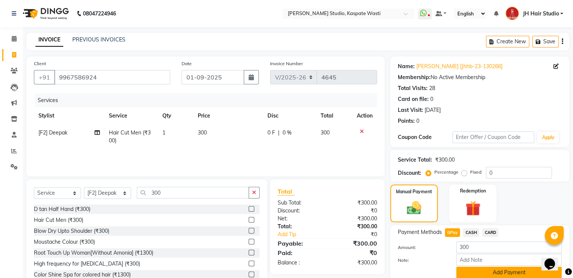
click at [492, 269] on button "Add Payment" at bounding box center [509, 273] width 106 height 12
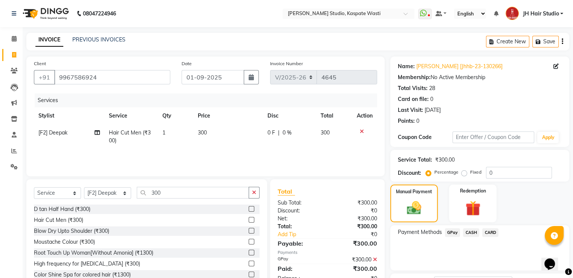
scroll to position [61, 0]
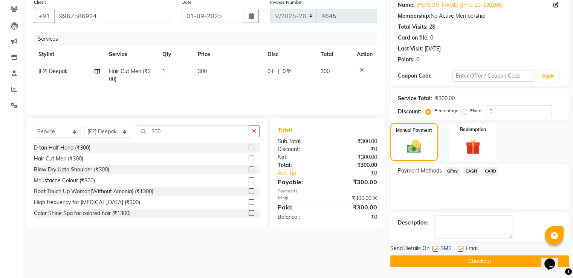
click at [486, 260] on button "Checkout" at bounding box center [479, 261] width 179 height 12
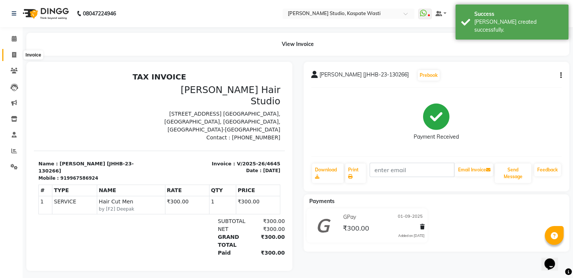
click at [12, 54] on icon at bounding box center [14, 55] width 4 height 6
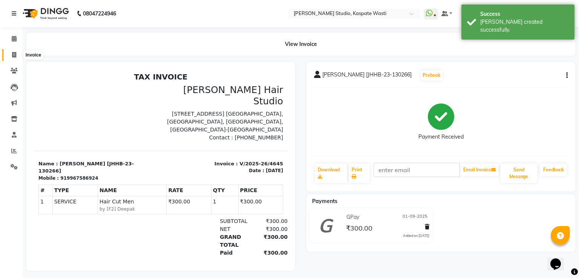
select select "130"
select select "service"
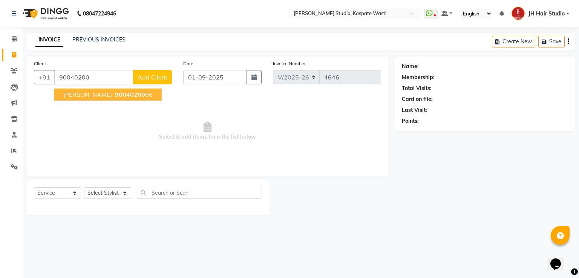
click at [74, 96] on span "[PERSON_NAME]" at bounding box center [87, 95] width 49 height 8
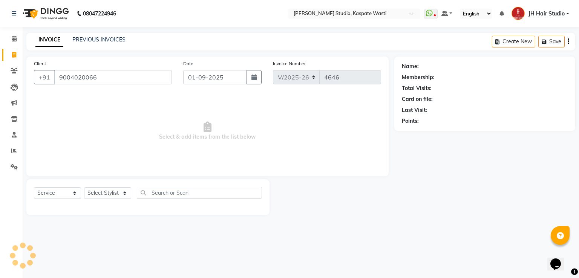
type input "9004020066"
select select "1: Object"
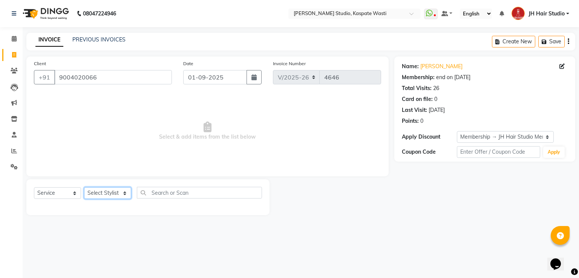
click at [112, 192] on select "Select Stylist [F1] GANESH [F1] [PERSON_NAME] [ F1] RAM [F1]Sanjay [F1][PERSON_…" at bounding box center [107, 193] width 47 height 12
select select "87274"
click at [84, 188] on select "Select Stylist [F1] GANESH [F1] [PERSON_NAME] [ F1] RAM [F1]Sanjay [F1][PERSON_…" at bounding box center [107, 193] width 47 height 12
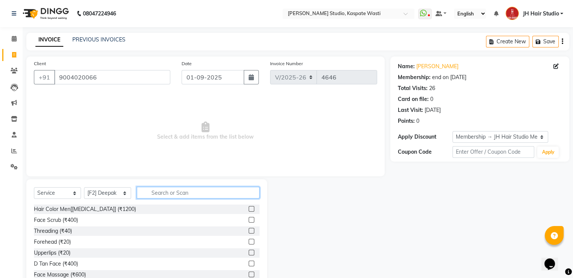
click at [187, 196] on input "text" at bounding box center [198, 193] width 123 height 12
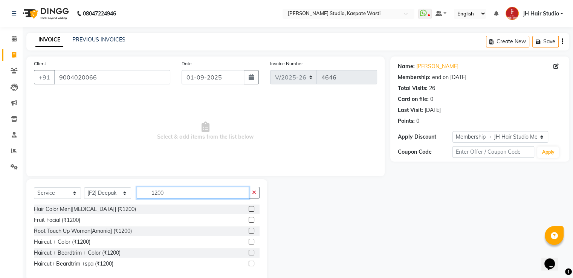
type input "1200"
click at [251, 254] on label at bounding box center [252, 253] width 6 height 6
click at [251, 254] on input "checkbox" at bounding box center [251, 253] width 5 height 5
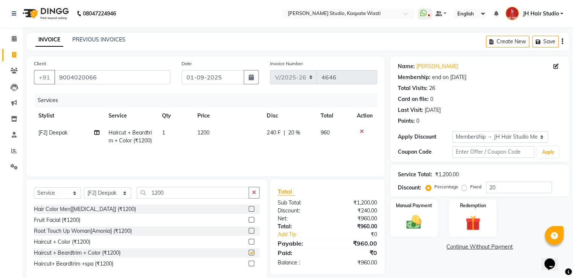
checkbox input "false"
click at [205, 131] on span "1200" at bounding box center [203, 132] width 12 height 7
select select "87274"
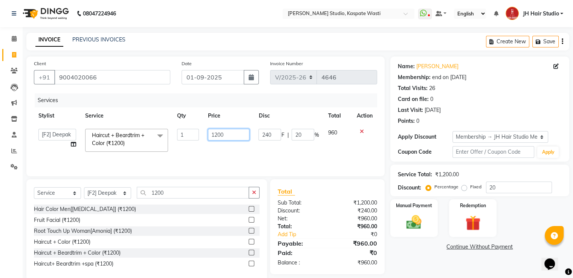
click at [219, 137] on input "1200" at bounding box center [228, 135] width 41 height 12
type input "1500"
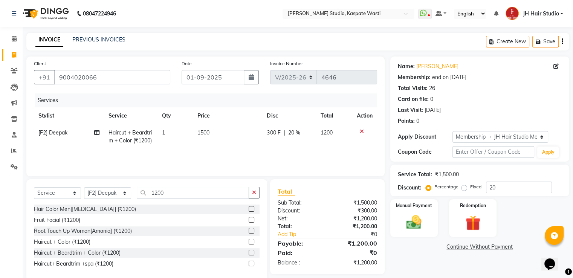
click at [271, 135] on span "300 F" at bounding box center [274, 133] width 14 height 8
select select "87274"
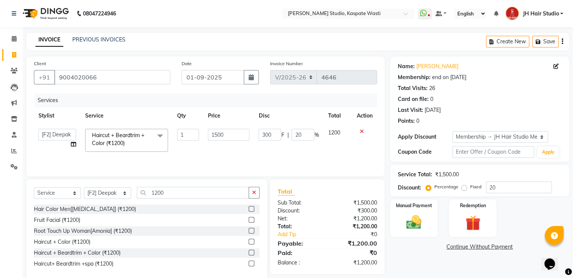
click at [271, 135] on input "300" at bounding box center [269, 135] width 23 height 12
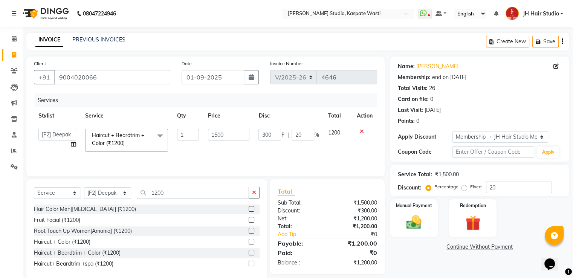
click at [271, 135] on input "300" at bounding box center [269, 135] width 23 height 12
type input "0"
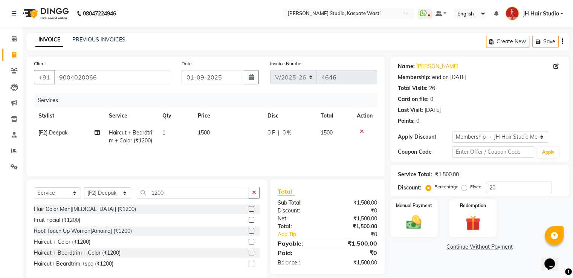
click at [275, 154] on div "Services Stylist Service Qty Price Disc Total Action [F2] Deepak Haircut + Bear…" at bounding box center [205, 130] width 343 height 75
click at [413, 225] on img at bounding box center [413, 223] width 25 height 18
click at [452, 249] on span "GPay" at bounding box center [452, 247] width 15 height 9
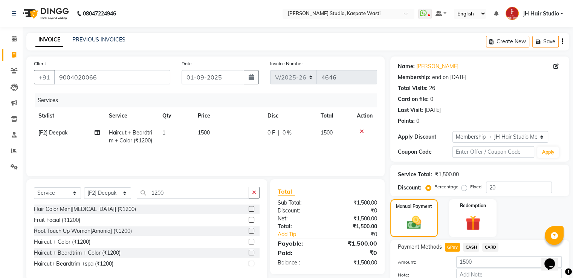
scroll to position [45, 0]
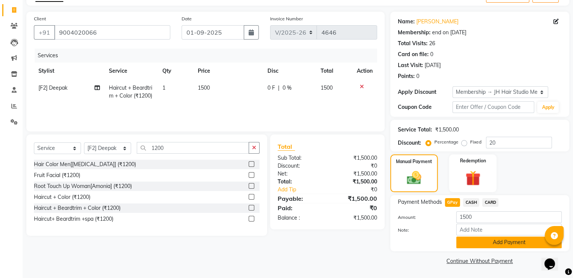
click at [502, 238] on button "Add Payment" at bounding box center [509, 243] width 106 height 12
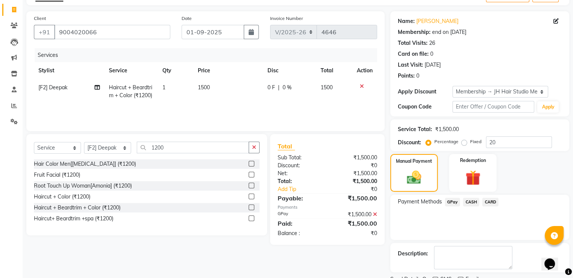
scroll to position [76, 0]
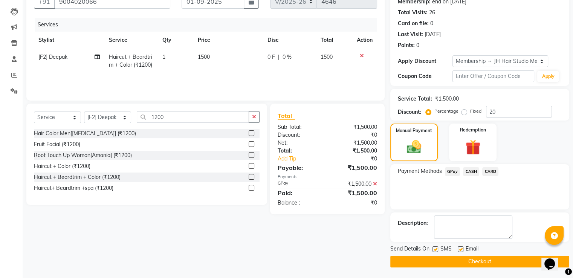
click at [478, 258] on button "Checkout" at bounding box center [479, 262] width 179 height 12
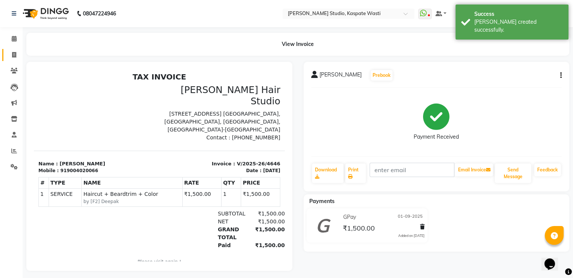
click at [13, 59] on link "Invoice" at bounding box center [11, 55] width 18 height 12
select select "130"
select select "service"
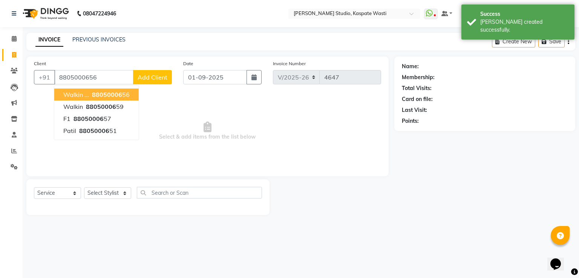
type input "8805000656"
select select "1: Object"
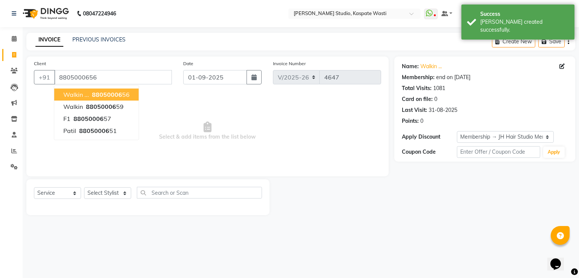
click at [95, 91] on span "88050006" at bounding box center [107, 95] width 30 height 8
select select "1: Object"
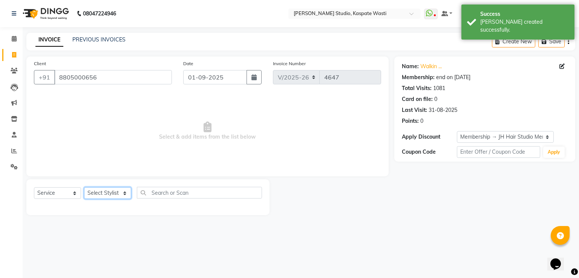
click at [97, 193] on select "Select Stylist [F1] GANESH [F1] [PERSON_NAME] [ F1] RAM [F1]Sanjay [F1][PERSON_…" at bounding box center [107, 193] width 47 height 12
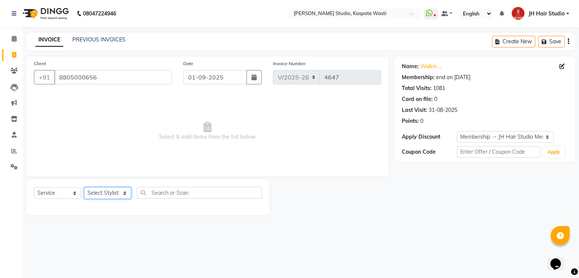
select select "47594"
click at [84, 188] on select "Select Stylist [F1] GANESH [F1] [PERSON_NAME] [ F1] RAM [F1]Sanjay [F1][PERSON_…" at bounding box center [107, 193] width 47 height 12
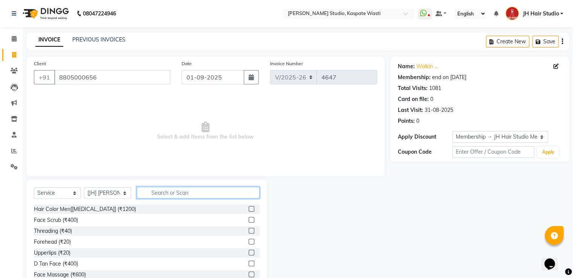
click at [182, 194] on input "text" at bounding box center [198, 193] width 123 height 12
type input "3"
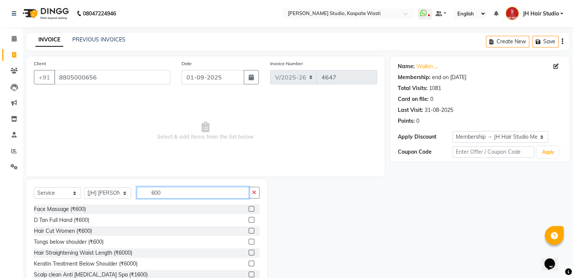
type input "600"
click at [249, 231] on label at bounding box center [252, 231] width 6 height 6
click at [249, 231] on input "checkbox" at bounding box center [251, 231] width 5 height 5
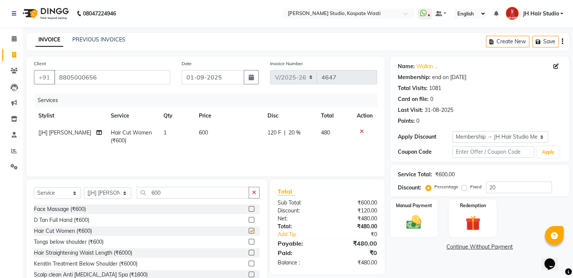
checkbox input "false"
click at [396, 229] on div "Manual Payment" at bounding box center [413, 218] width 49 height 39
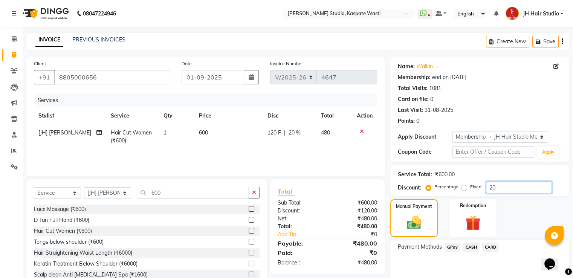
click at [492, 188] on input "20" at bounding box center [519, 188] width 66 height 12
type input "0"
click at [414, 220] on img at bounding box center [414, 222] width 24 height 17
click at [451, 247] on span "GPay" at bounding box center [452, 247] width 15 height 9
click at [474, 245] on span "CASH" at bounding box center [471, 247] width 16 height 9
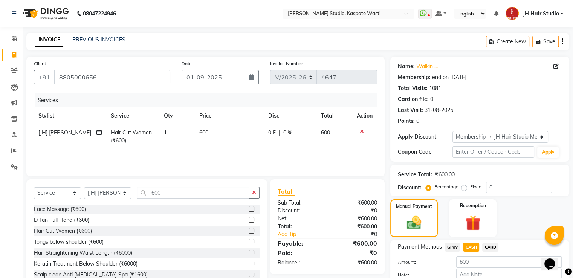
scroll to position [45, 0]
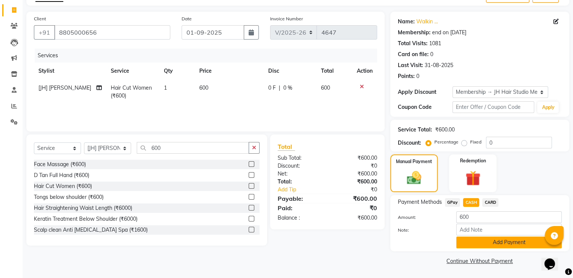
click at [505, 242] on button "Add Payment" at bounding box center [509, 243] width 106 height 12
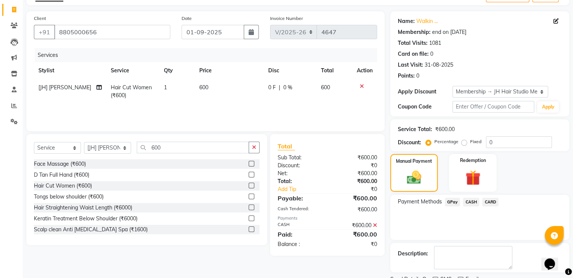
scroll to position [76, 0]
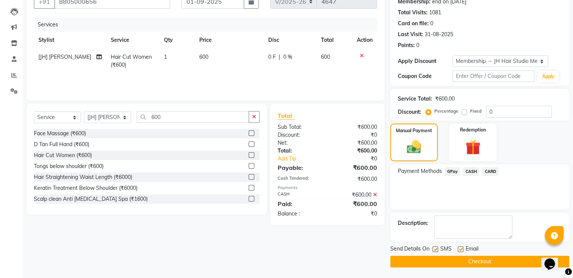
click at [476, 260] on button "Checkout" at bounding box center [479, 262] width 179 height 12
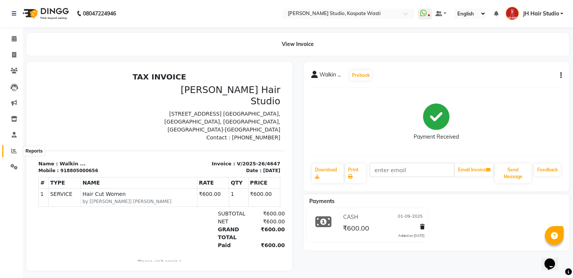
click at [15, 150] on icon at bounding box center [14, 151] width 6 height 6
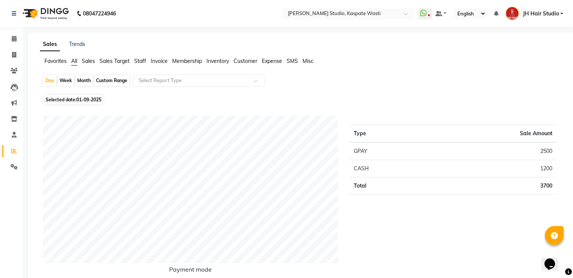
click at [84, 78] on div "Month" at bounding box center [83, 80] width 17 height 11
select select "9"
select select "2025"
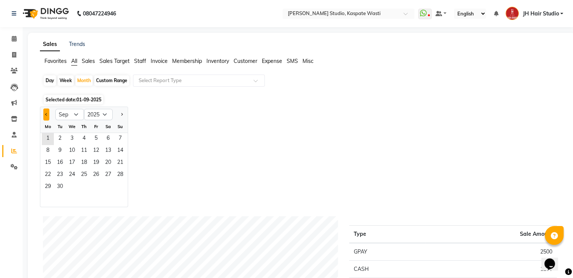
click at [45, 114] on span "Previous month" at bounding box center [46, 114] width 3 height 3
select select "8"
click at [98, 135] on span "1" at bounding box center [96, 139] width 12 height 12
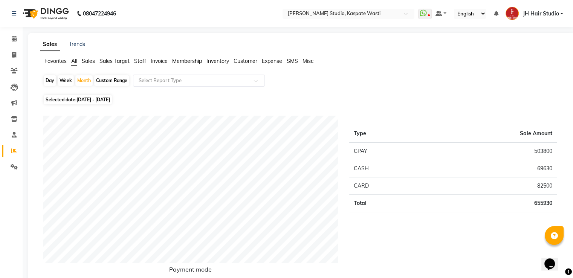
click at [142, 62] on span "Staff" at bounding box center [140, 61] width 12 height 7
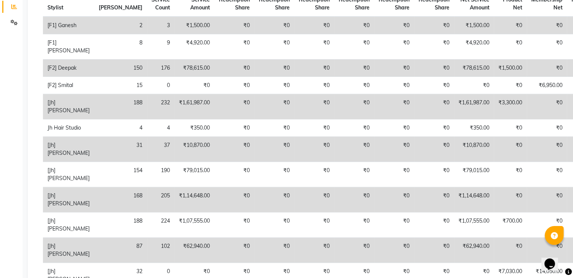
scroll to position [151, 0]
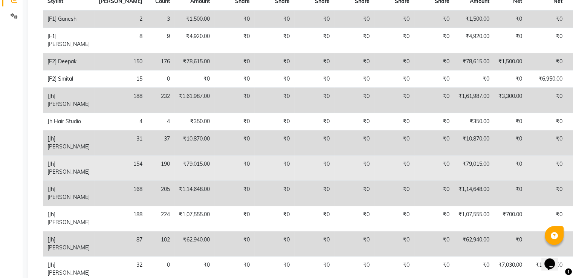
click at [174, 181] on td "₹79,015.00" at bounding box center [194, 168] width 40 height 25
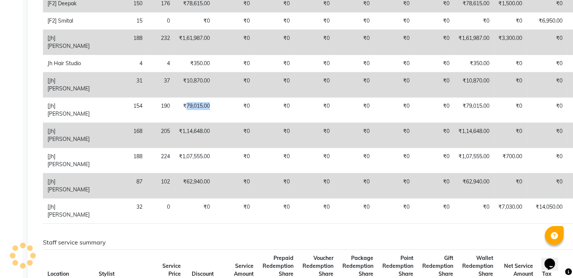
scroll to position [210, 0]
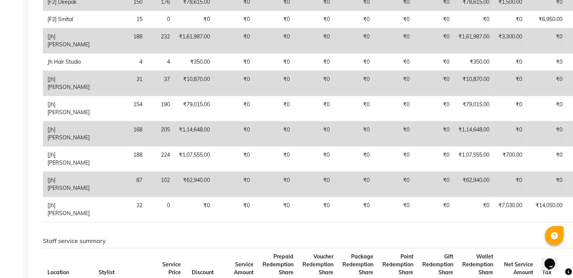
click at [174, 197] on td "₹62,940.00" at bounding box center [194, 184] width 40 height 25
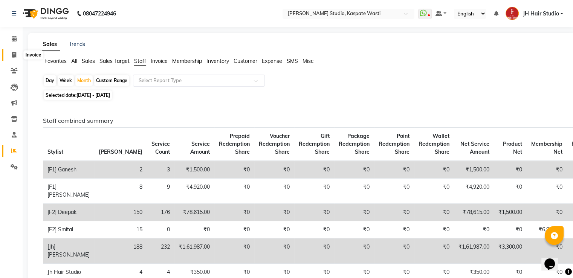
click at [12, 57] on icon at bounding box center [14, 55] width 4 height 6
select select "service"
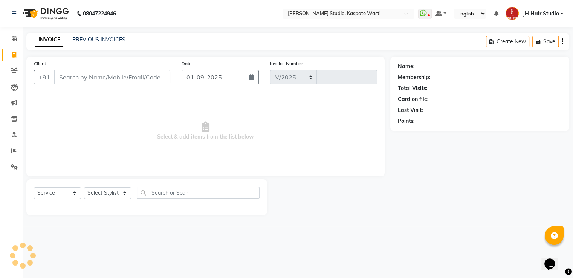
select select "130"
type input "4648"
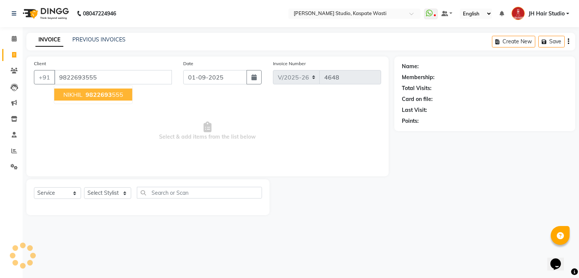
type input "9822693555"
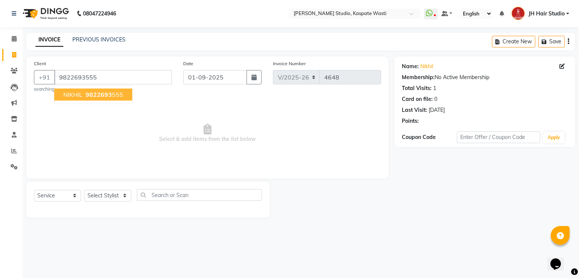
click at [114, 92] on ngb-highlight "9822693 555" at bounding box center [103, 95] width 39 height 8
click at [105, 192] on select "Select Stylist [F1] GANESH [F1] [PERSON_NAME] [ F1] RAM [F1]Sanjay [F1][PERSON_…" at bounding box center [107, 196] width 47 height 12
select select "47594"
click at [84, 190] on select "Select Stylist [F1] GANESH [F1] [PERSON_NAME] [ F1] RAM [F1]Sanjay [F1][PERSON_…" at bounding box center [107, 196] width 47 height 12
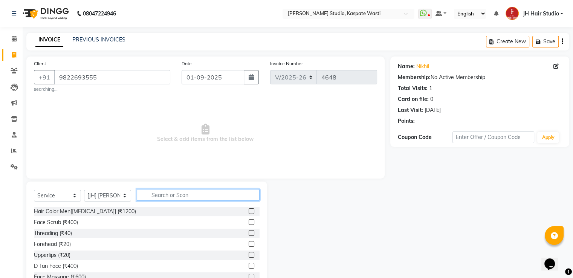
click at [170, 195] on input "text" at bounding box center [198, 195] width 123 height 12
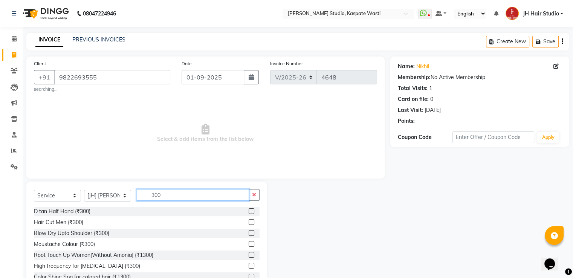
type input "300"
click at [249, 222] on label at bounding box center [252, 222] width 6 height 6
click at [249, 222] on input "checkbox" at bounding box center [251, 222] width 5 height 5
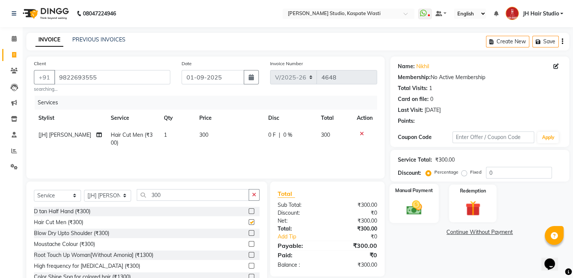
checkbox input "false"
click at [408, 199] on img at bounding box center [413, 208] width 25 height 18
click at [452, 232] on span "GPay" at bounding box center [452, 232] width 15 height 9
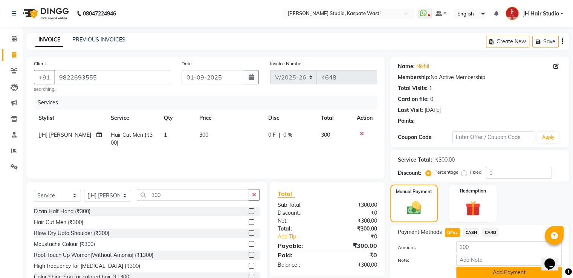
click at [486, 272] on button "Add Payment" at bounding box center [509, 273] width 106 height 12
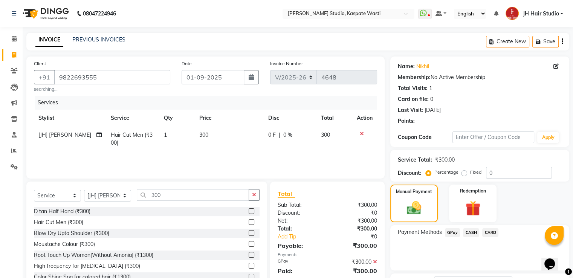
scroll to position [61, 0]
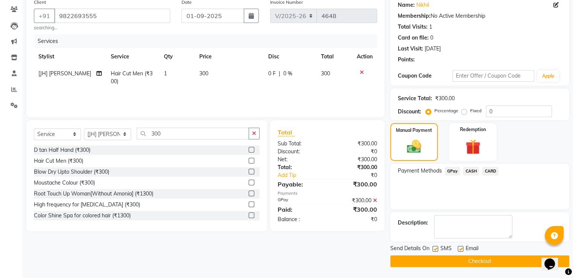
click at [477, 256] on button "Checkout" at bounding box center [479, 261] width 179 height 12
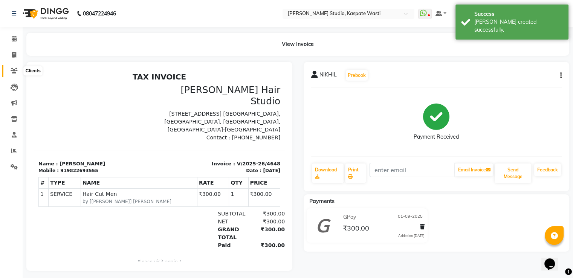
click at [12, 72] on icon at bounding box center [14, 71] width 7 height 6
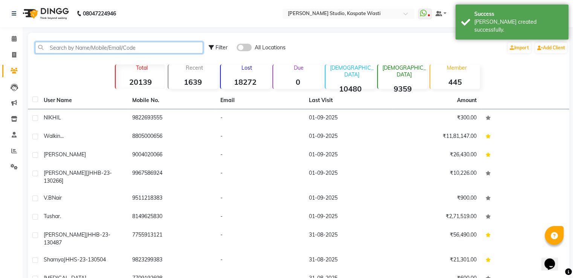
click at [128, 49] on input "text" at bounding box center [119, 48] width 168 height 12
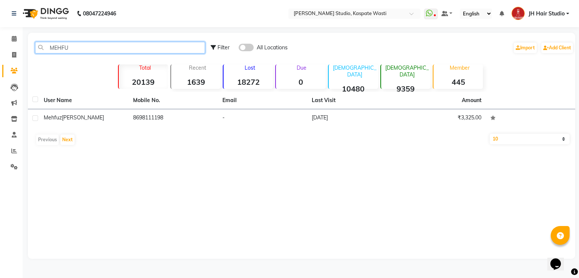
click at [58, 49] on input "MEHFU" at bounding box center [120, 48] width 170 height 12
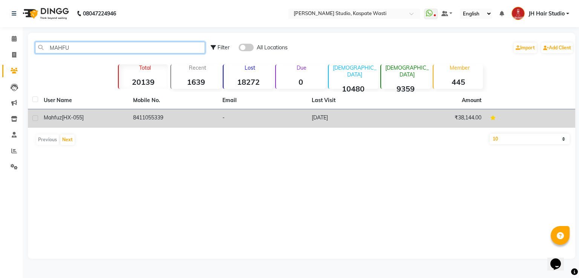
type input "MAHFU"
click at [97, 118] on div "Mahfuz [HX-055]" at bounding box center [84, 118] width 80 height 8
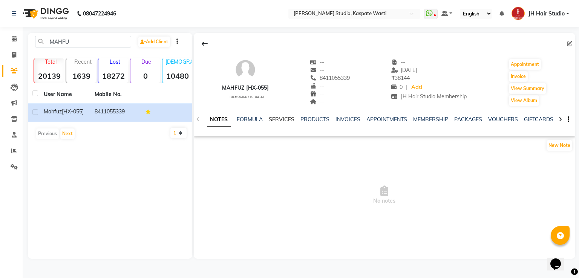
click at [285, 120] on link "SERVICES" at bounding box center [282, 119] width 26 height 7
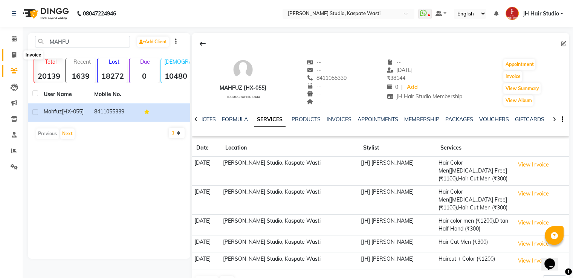
click at [14, 55] on icon at bounding box center [14, 55] width 4 height 6
select select "service"
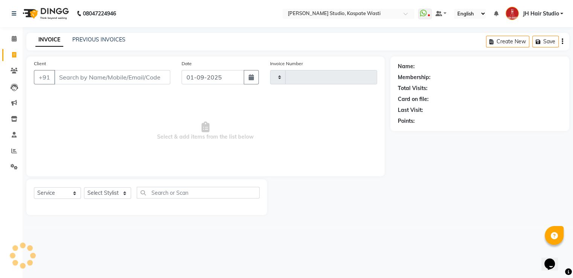
type input "4649"
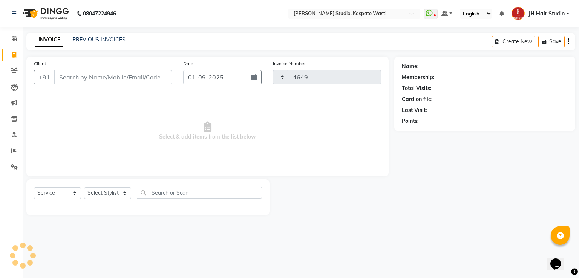
select select "130"
click at [89, 75] on input "Client" at bounding box center [113, 77] width 118 height 14
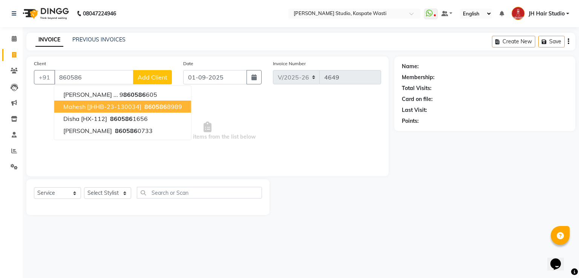
click at [93, 107] on span "Mahesh [JHHB-23-130034]" at bounding box center [102, 107] width 78 height 8
type input "8605868989"
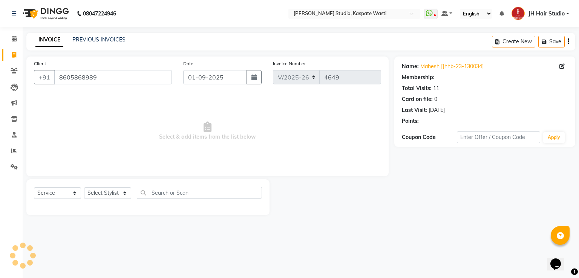
select select "1: Object"
click at [93, 107] on span "Select & add items from the list below" at bounding box center [207, 130] width 347 height 75
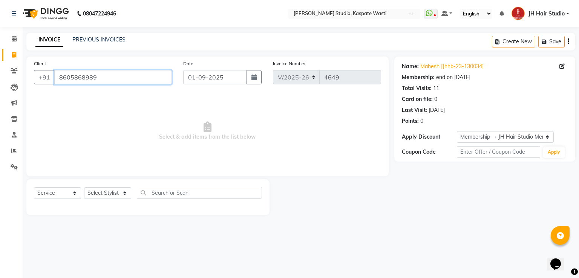
click at [82, 79] on input "8605868989" at bounding box center [113, 77] width 118 height 14
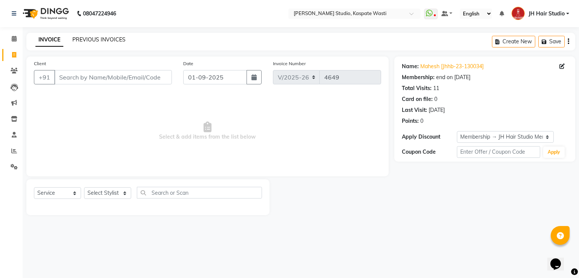
click at [97, 39] on link "PREVIOUS INVOICES" at bounding box center [98, 39] width 53 height 7
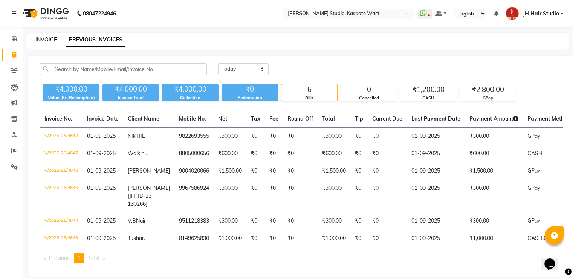
click at [45, 40] on link "INVOICE" at bounding box center [45, 39] width 21 height 7
select select "130"
select select "service"
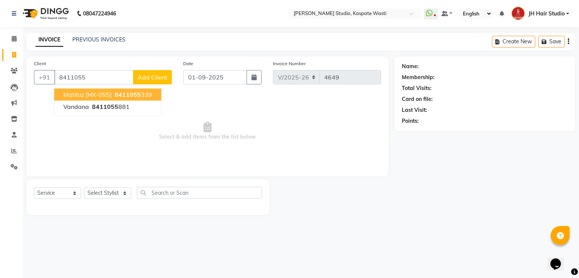
click at [81, 97] on span "Mahfuz [HX-055]" at bounding box center [87, 95] width 48 height 8
type input "8411055339"
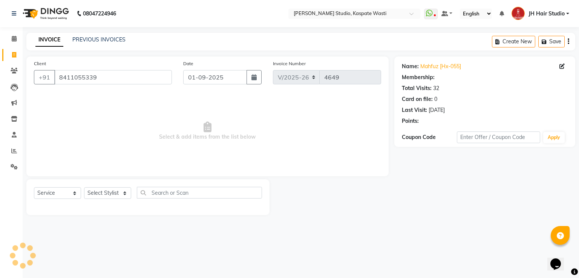
select select "1: Object"
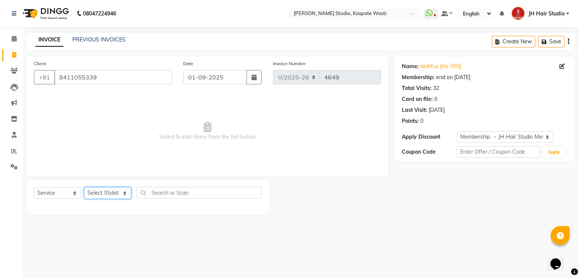
click at [107, 195] on select "Select Stylist [F1] GANESH [F1] [PERSON_NAME] [ F1] RAM [F1]Sanjay [F1][PERSON_…" at bounding box center [107, 193] width 47 height 12
select select "3887"
click at [84, 188] on select "Select Stylist [F1] GANESH [F1] [PERSON_NAME] [ F1] RAM [F1]Sanjay [F1][PERSON_…" at bounding box center [107, 193] width 47 height 12
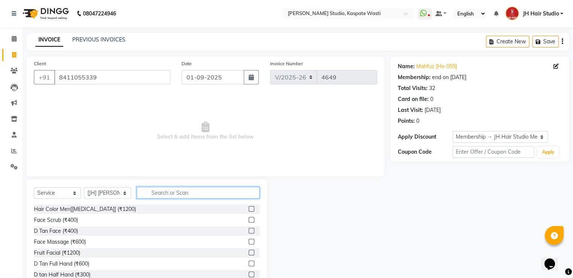
click at [171, 189] on input "text" at bounding box center [198, 193] width 123 height 12
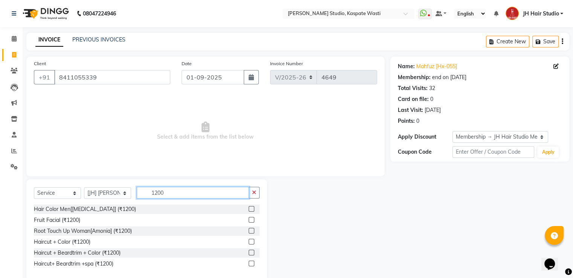
type input "1200"
click at [252, 243] on label at bounding box center [252, 242] width 6 height 6
click at [252, 243] on input "checkbox" at bounding box center [251, 242] width 5 height 5
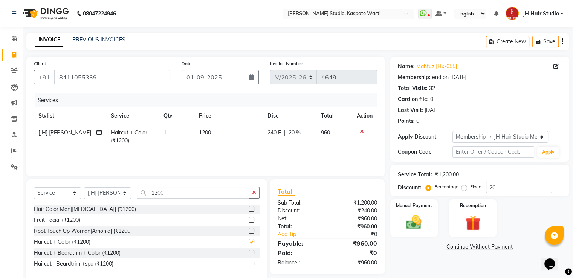
checkbox input "false"
click at [199, 131] on span "1200" at bounding box center [205, 132] width 12 height 7
select select "3887"
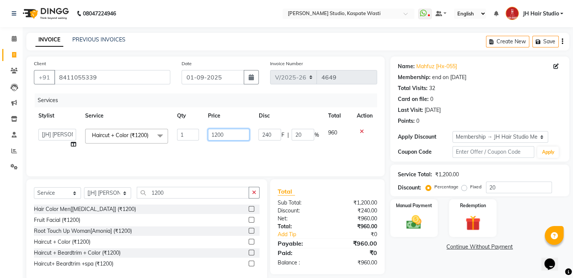
click at [218, 138] on input "1200" at bounding box center [228, 135] width 41 height 12
type input "1350"
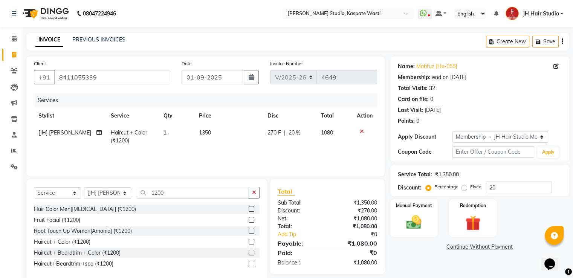
click at [297, 139] on td "270 F | 20 %" at bounding box center [290, 136] width 54 height 25
select select "3887"
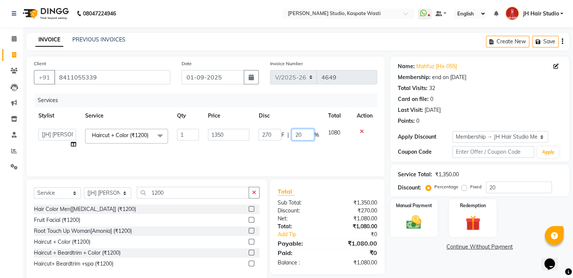
click at [297, 139] on input "20" at bounding box center [303, 135] width 23 height 12
type input "0"
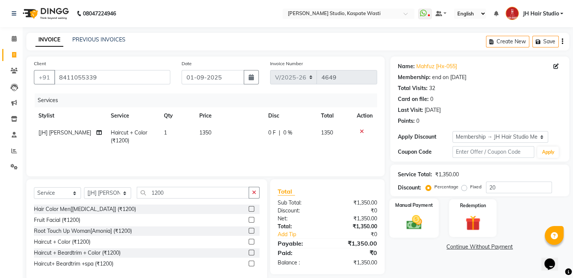
click at [423, 228] on img at bounding box center [413, 223] width 25 height 18
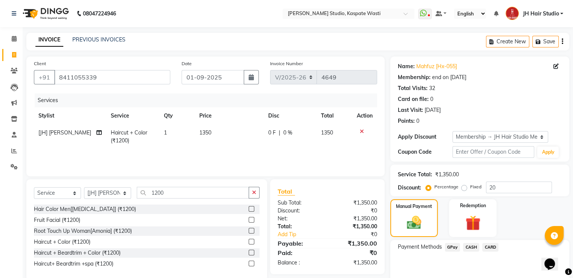
click at [454, 248] on span "GPay" at bounding box center [452, 247] width 15 height 9
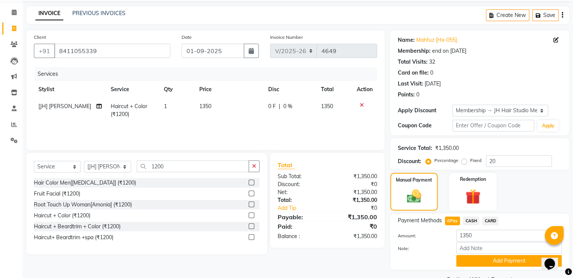
scroll to position [45, 0]
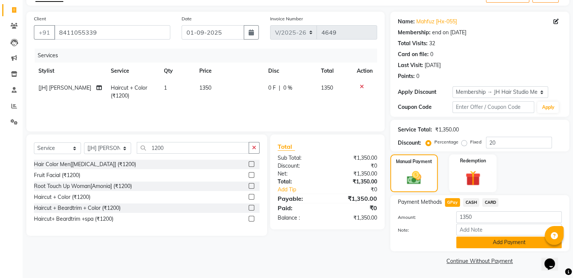
click at [508, 243] on button "Add Payment" at bounding box center [509, 243] width 106 height 12
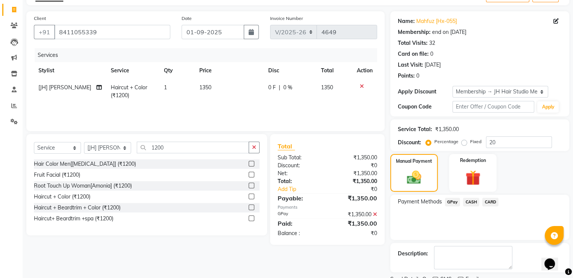
scroll to position [76, 0]
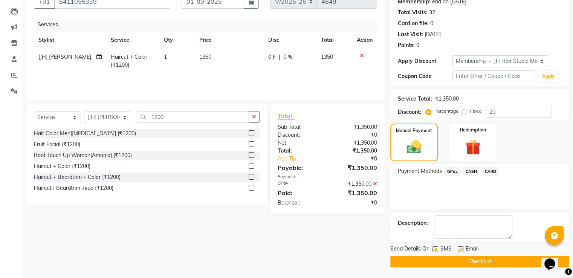
click at [494, 258] on button "Checkout" at bounding box center [479, 262] width 179 height 12
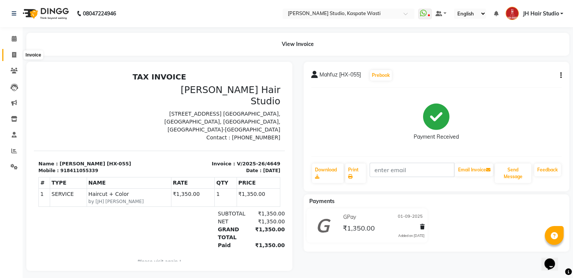
click at [10, 55] on span at bounding box center [14, 55] width 13 height 9
select select "service"
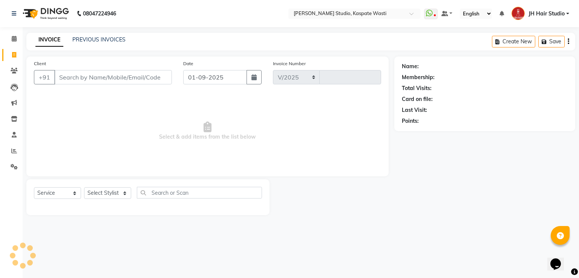
select select "130"
type input "4650"
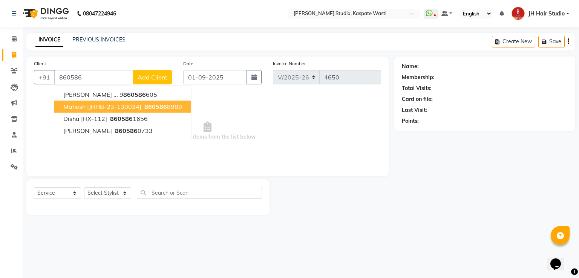
click at [120, 104] on span "Mahesh [JHHB-23-130034]" at bounding box center [102, 107] width 78 height 8
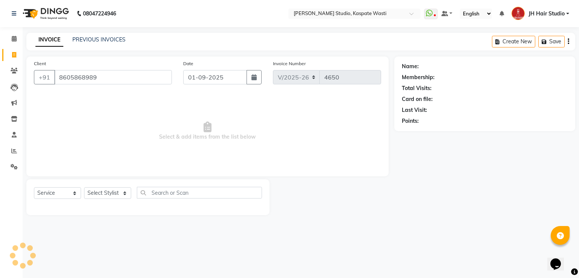
type input "8605868989"
select select "1: Object"
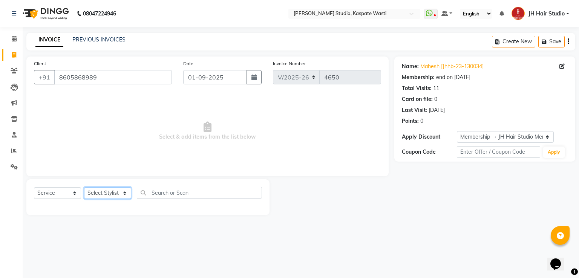
click at [112, 191] on select "Select Stylist [F1] GANESH [F1] [PERSON_NAME] [ F1] RAM [F1]Sanjay [F1][PERSON_…" at bounding box center [107, 193] width 47 height 12
select select "68687"
click at [84, 188] on select "Select Stylist [F1] GANESH [F1] [PERSON_NAME] [ F1] RAM [F1]Sanjay [F1][PERSON_…" at bounding box center [107, 193] width 47 height 12
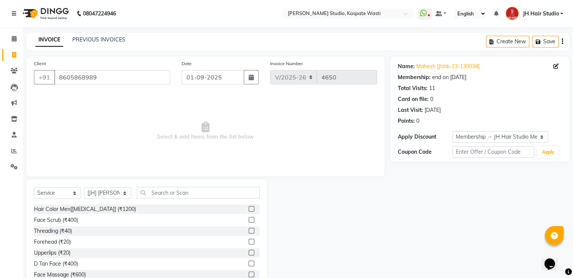
click at [176, 199] on div "Select Service Product Membership Package Voucher Prepaid Gift Card Select Styl…" at bounding box center [147, 196] width 226 height 18
click at [183, 196] on input "text" at bounding box center [198, 193] width 123 height 12
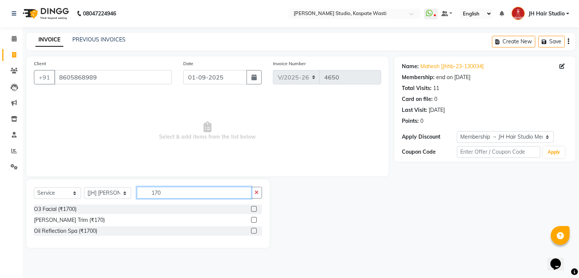
type input "170"
click at [254, 220] on label at bounding box center [254, 220] width 6 height 6
click at [254, 220] on input "checkbox" at bounding box center [253, 220] width 5 height 5
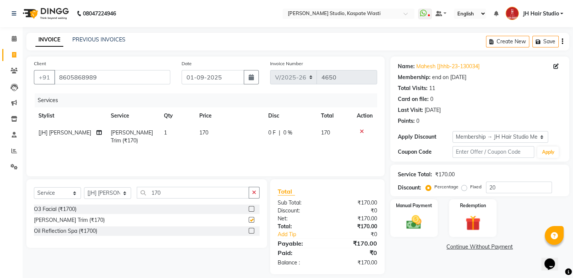
checkbox input "false"
click at [204, 139] on td "170" at bounding box center [229, 136] width 69 height 25
select select "68687"
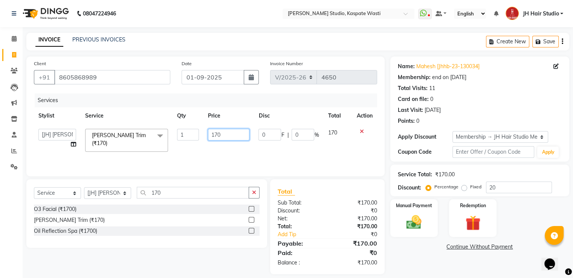
click at [219, 135] on input "170" at bounding box center [228, 135] width 41 height 12
type input "150"
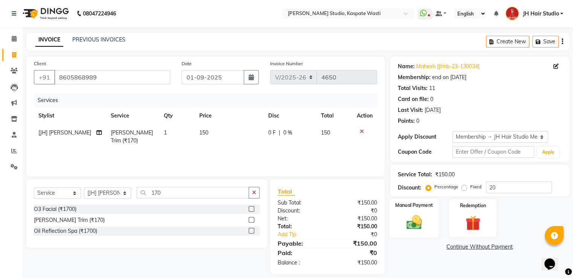
click at [425, 228] on img at bounding box center [413, 223] width 25 height 18
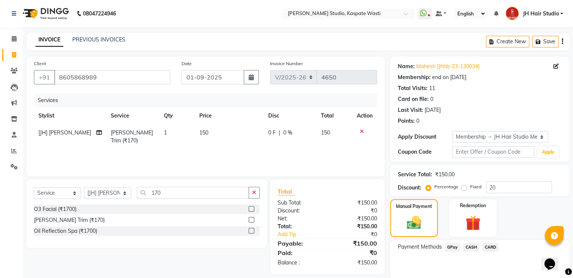
click at [450, 248] on span "GPay" at bounding box center [452, 247] width 15 height 9
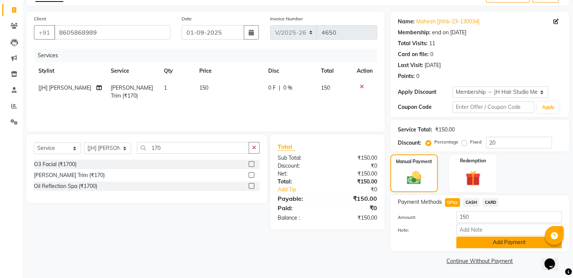
click at [509, 246] on button "Add Payment" at bounding box center [509, 243] width 106 height 12
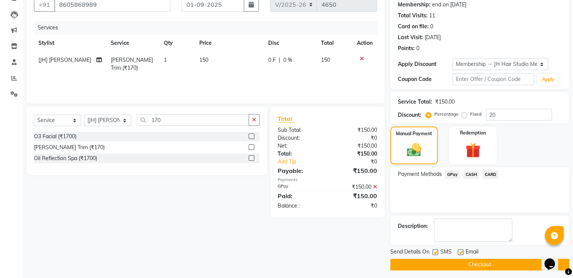
scroll to position [76, 0]
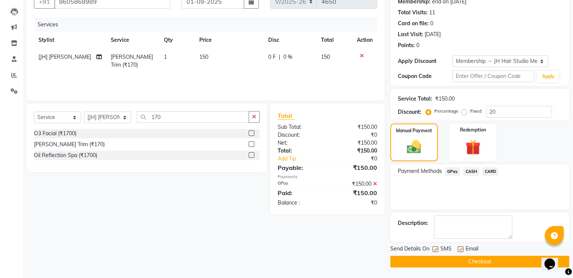
click at [487, 258] on button "Checkout" at bounding box center [479, 262] width 179 height 12
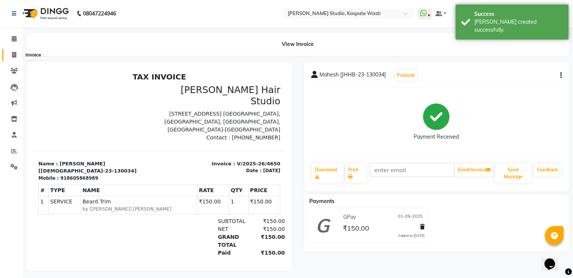
click at [11, 56] on span at bounding box center [14, 55] width 13 height 9
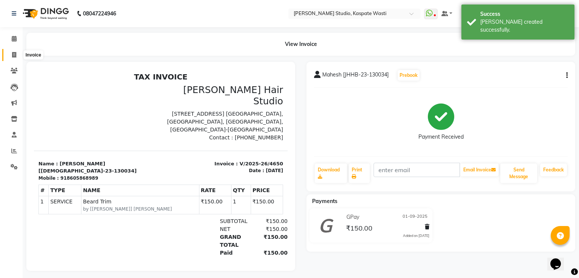
select select "130"
select select "service"
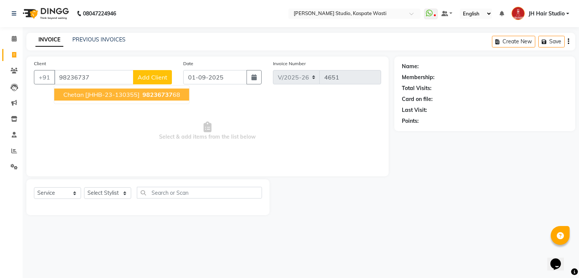
click at [78, 92] on span "Chetan [JHHB-23-130355]" at bounding box center [101, 95] width 76 height 8
type input "9823673768"
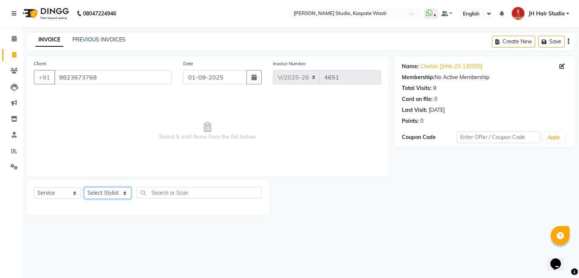
click at [112, 196] on select "Select Stylist [F1] GANESH [F1] [PERSON_NAME] [ F1] RAM [F1]Sanjay [F1][PERSON_…" at bounding box center [107, 193] width 47 height 12
select select "87274"
click at [84, 188] on select "Select Stylist [F1] GANESH [F1] [PERSON_NAME] [ F1] RAM [F1]Sanjay [F1][PERSON_…" at bounding box center [107, 193] width 47 height 12
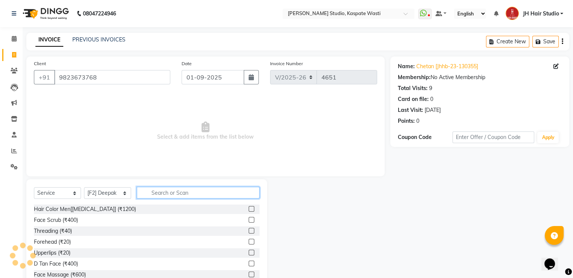
click at [176, 193] on input "text" at bounding box center [198, 193] width 123 height 12
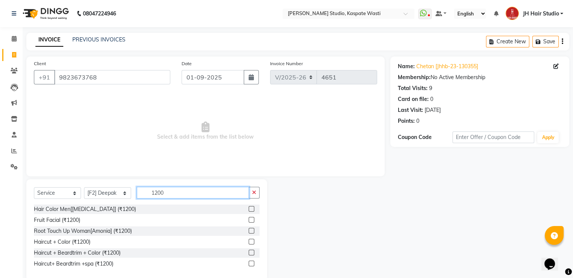
type input "1200"
click at [251, 242] on label at bounding box center [252, 242] width 6 height 6
click at [251, 242] on input "checkbox" at bounding box center [251, 242] width 5 height 5
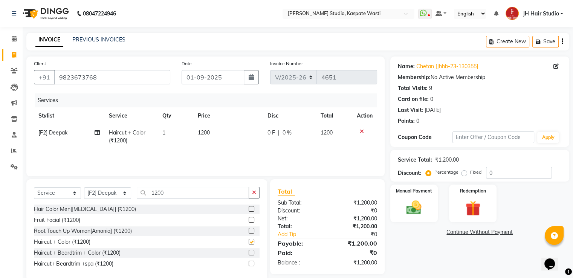
checkbox input "false"
click at [205, 132] on span "1200" at bounding box center [204, 132] width 12 height 7
select select "87274"
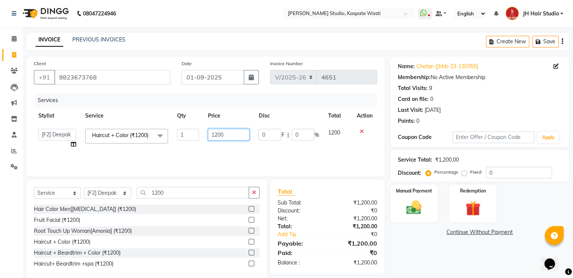
click at [219, 136] on input "1200" at bounding box center [228, 135] width 41 height 12
type input "999"
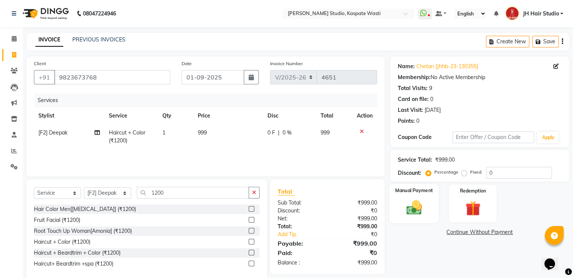
click at [417, 212] on img at bounding box center [413, 208] width 25 height 18
click at [455, 235] on span "GPay" at bounding box center [452, 232] width 15 height 9
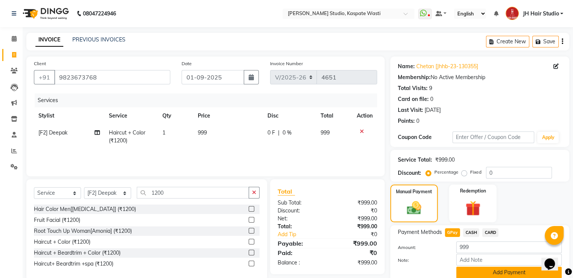
click at [494, 272] on button "Add Payment" at bounding box center [509, 273] width 106 height 12
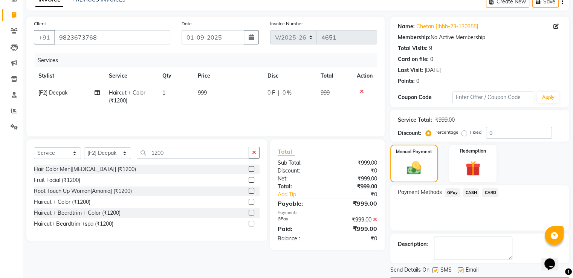
scroll to position [61, 0]
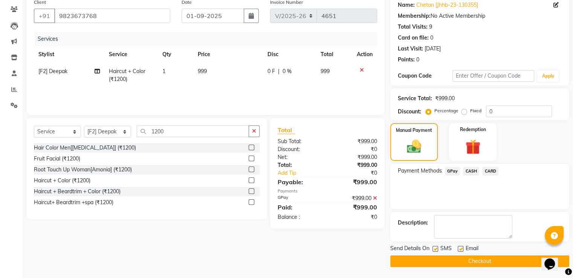
click at [487, 259] on button "Checkout" at bounding box center [479, 261] width 179 height 12
